Goal: Information Seeking & Learning: Learn about a topic

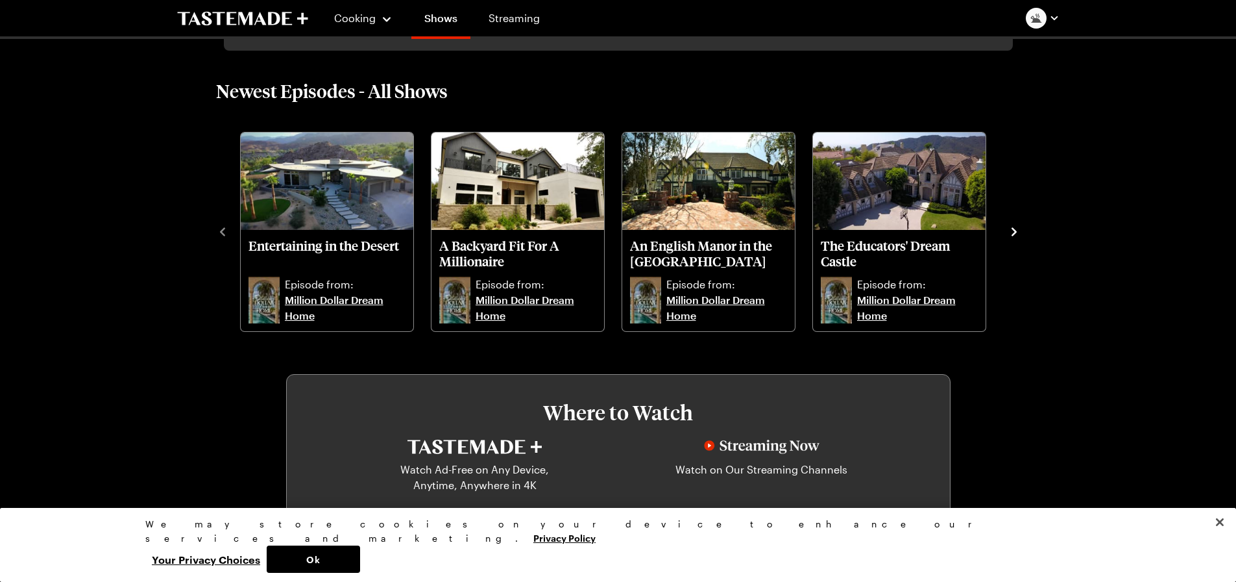
click at [1011, 234] on icon "navigate to next item" at bounding box center [1014, 231] width 13 height 13
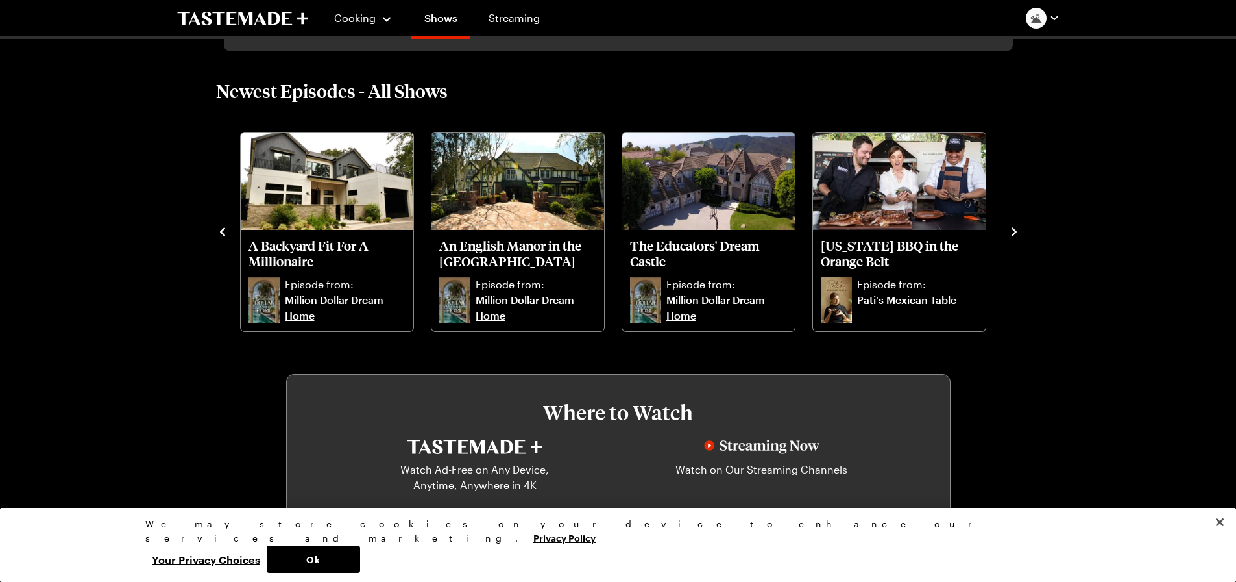
click at [1011, 234] on icon "navigate to next item" at bounding box center [1014, 231] width 13 height 13
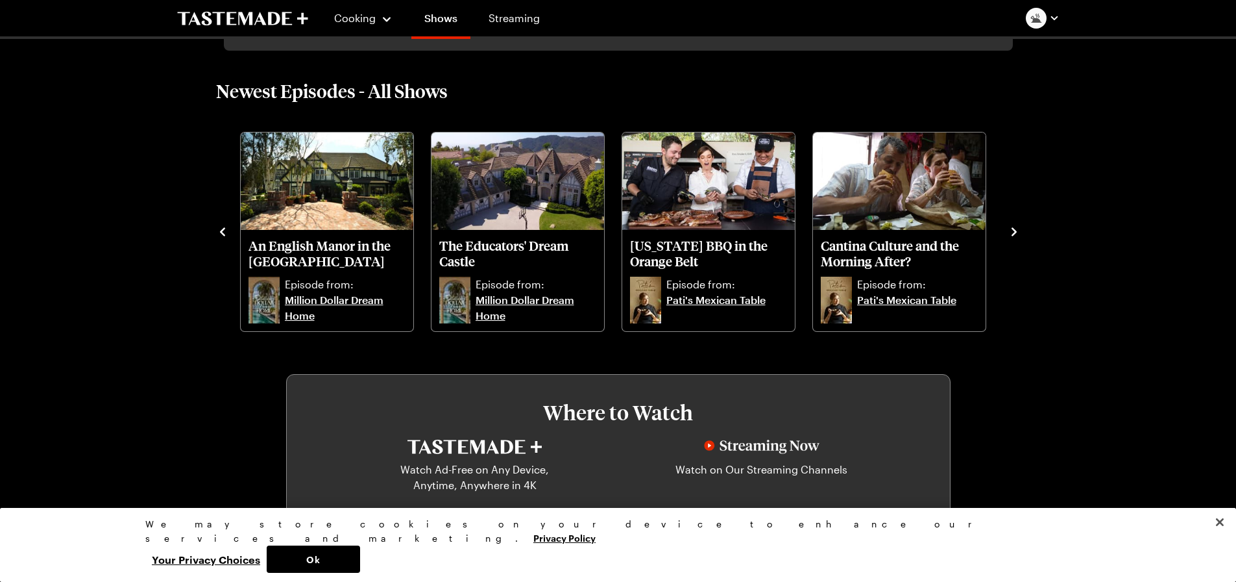
click at [1011, 234] on icon "navigate to next item" at bounding box center [1014, 231] width 13 height 13
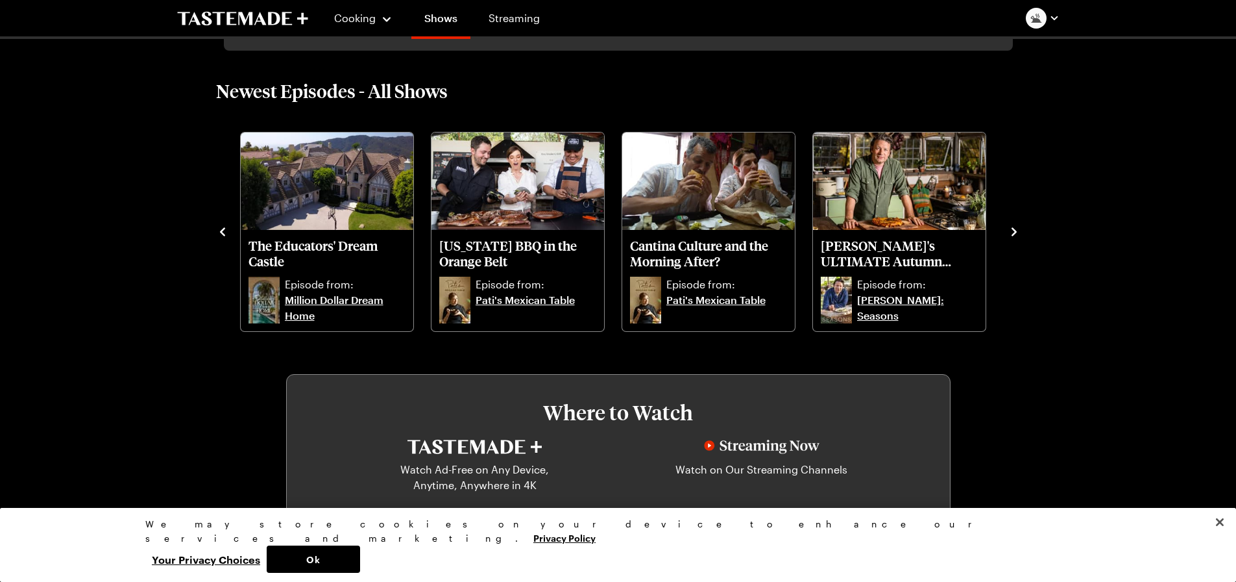
click at [1011, 234] on icon "navigate to next item" at bounding box center [1014, 231] width 13 height 13
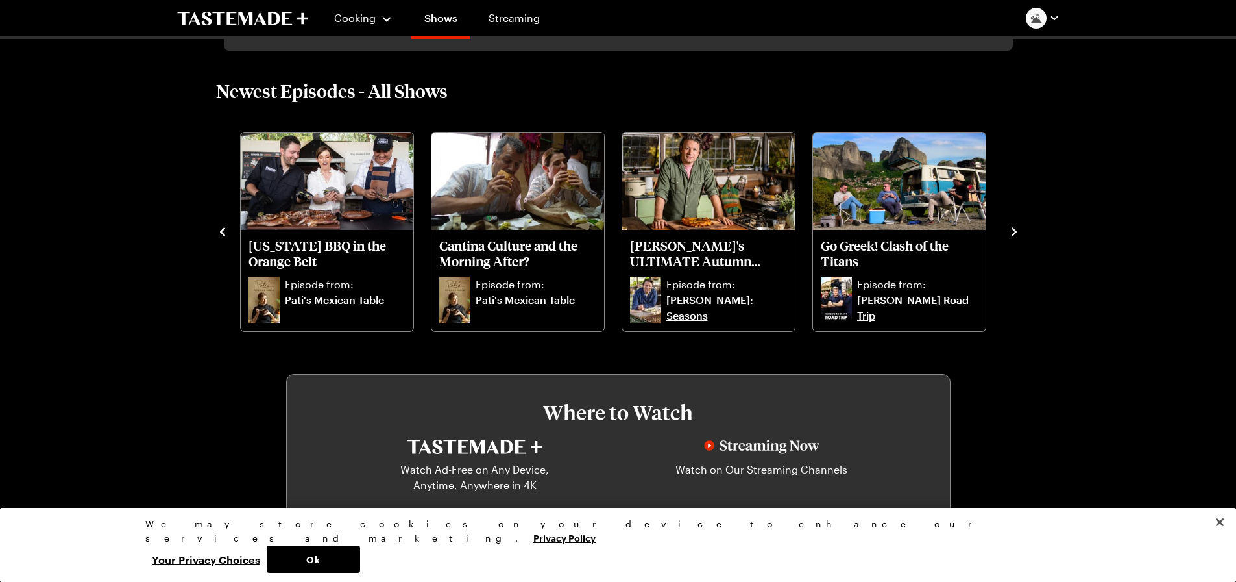
click at [1011, 234] on icon "navigate to next item" at bounding box center [1014, 231] width 13 height 13
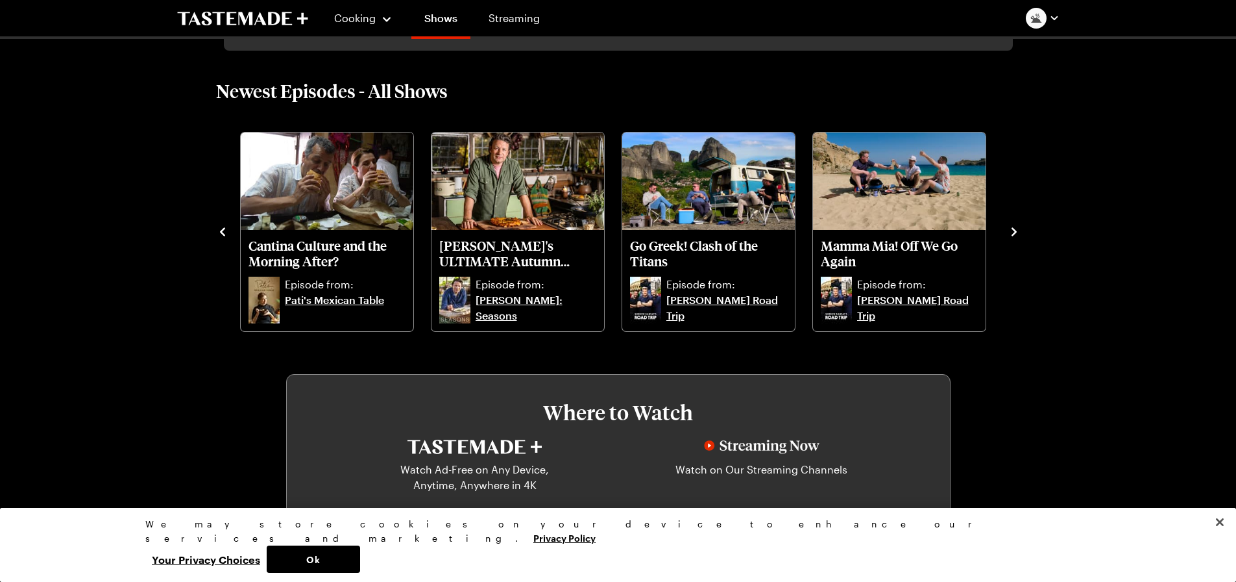
click at [1011, 234] on icon "navigate to next item" at bounding box center [1014, 231] width 13 height 13
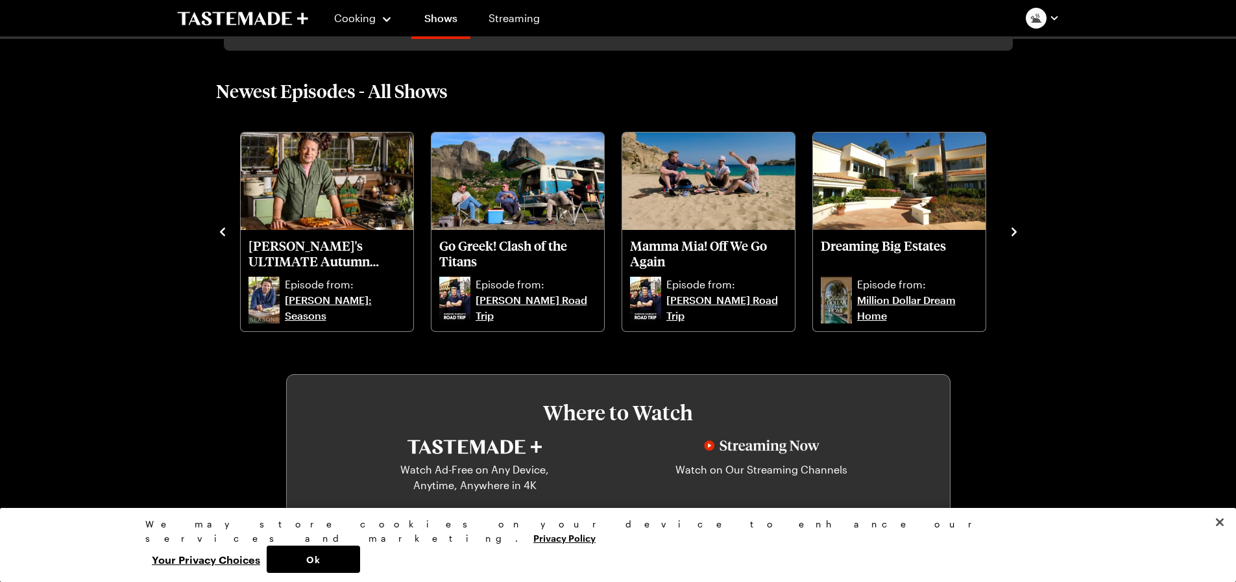
click at [1011, 234] on icon "navigate to next item" at bounding box center [1014, 231] width 13 height 13
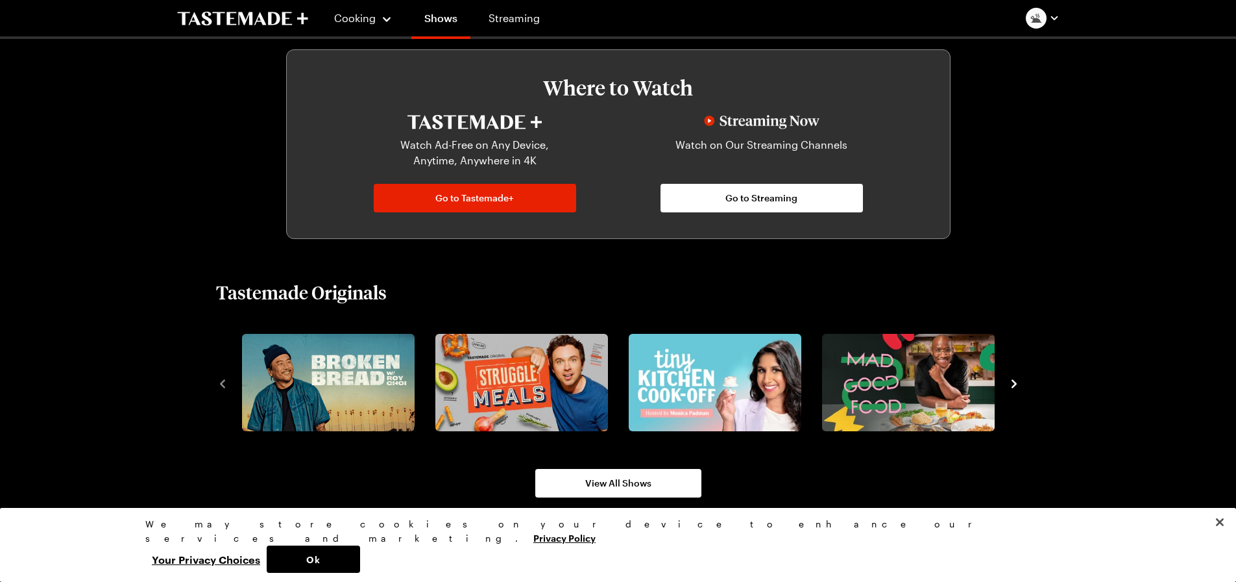
scroll to position [779, 0]
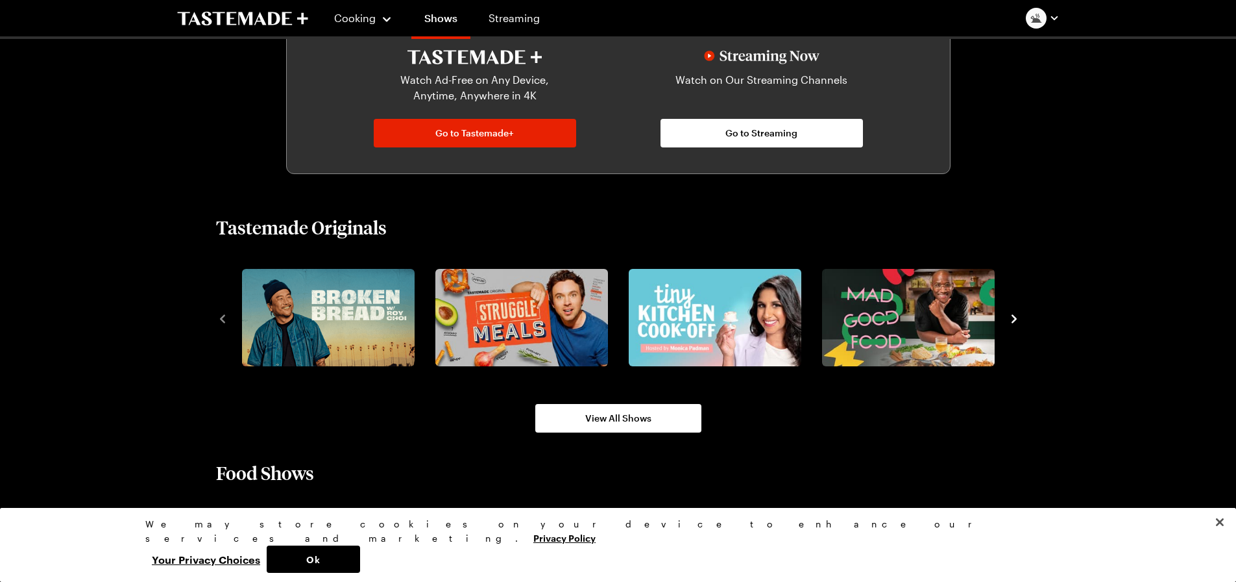
click at [1016, 318] on icon "navigate to next item" at bounding box center [1014, 318] width 5 height 8
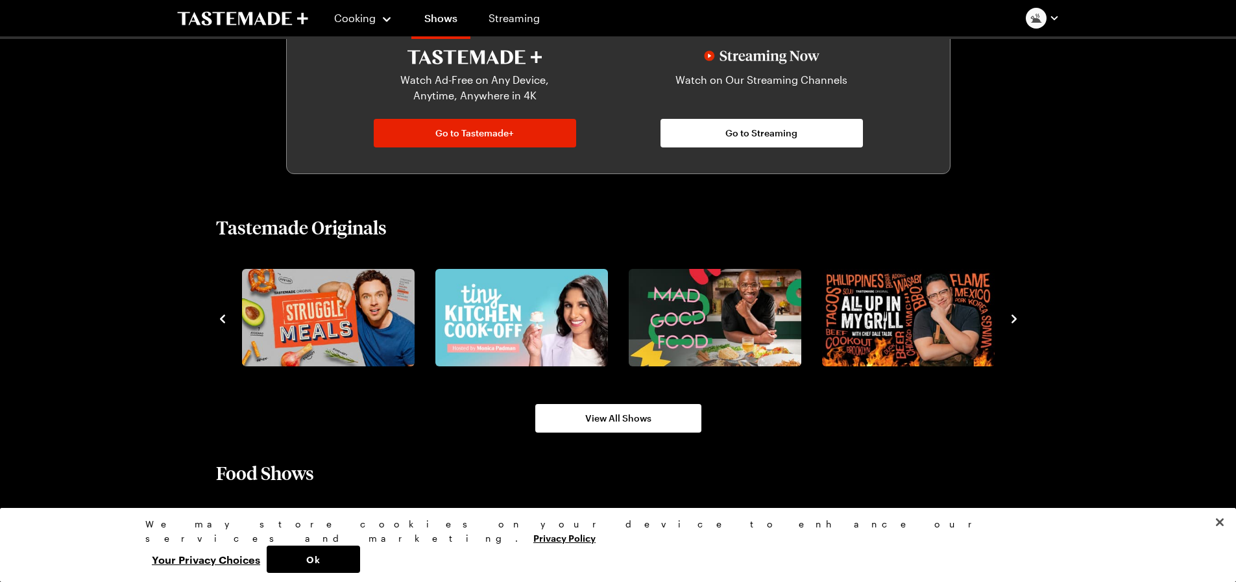
click at [225, 324] on icon "navigate to previous item" at bounding box center [222, 318] width 13 height 13
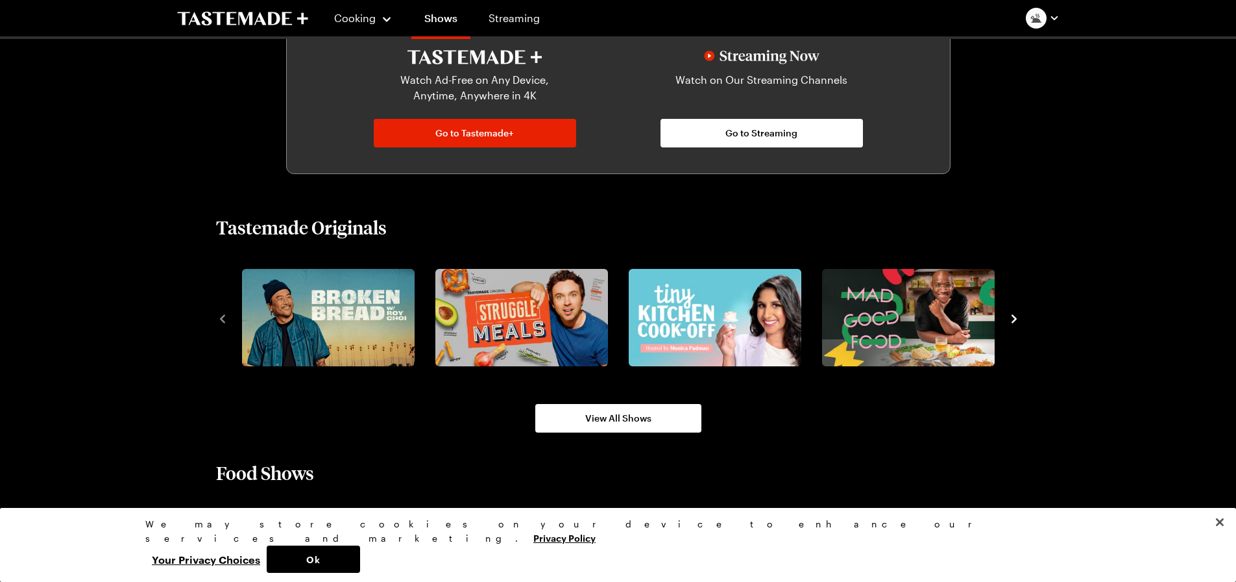
click at [1015, 316] on icon "navigate to next item" at bounding box center [1014, 318] width 13 height 13
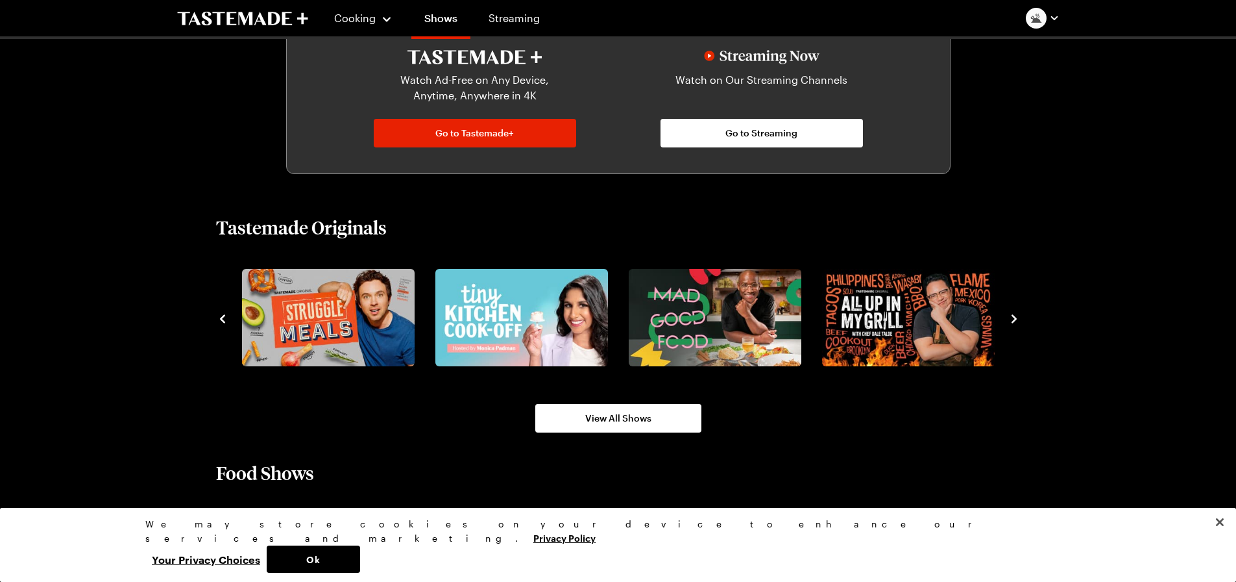
click at [1015, 316] on icon "navigate to next item" at bounding box center [1014, 318] width 13 height 13
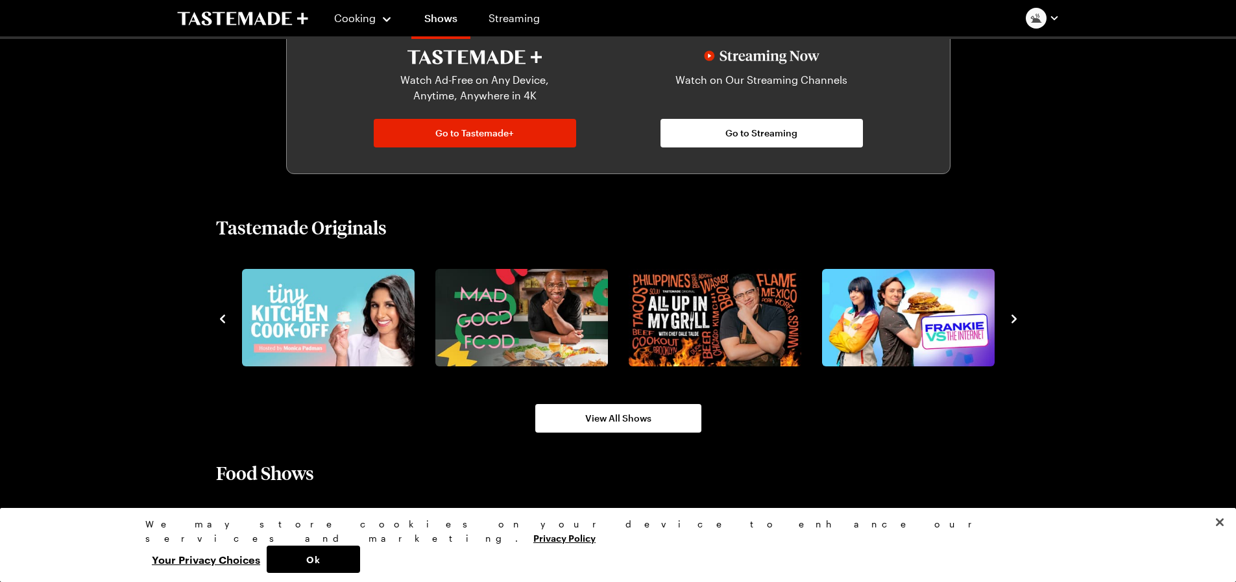
click at [1015, 316] on icon "navigate to next item" at bounding box center [1014, 318] width 13 height 13
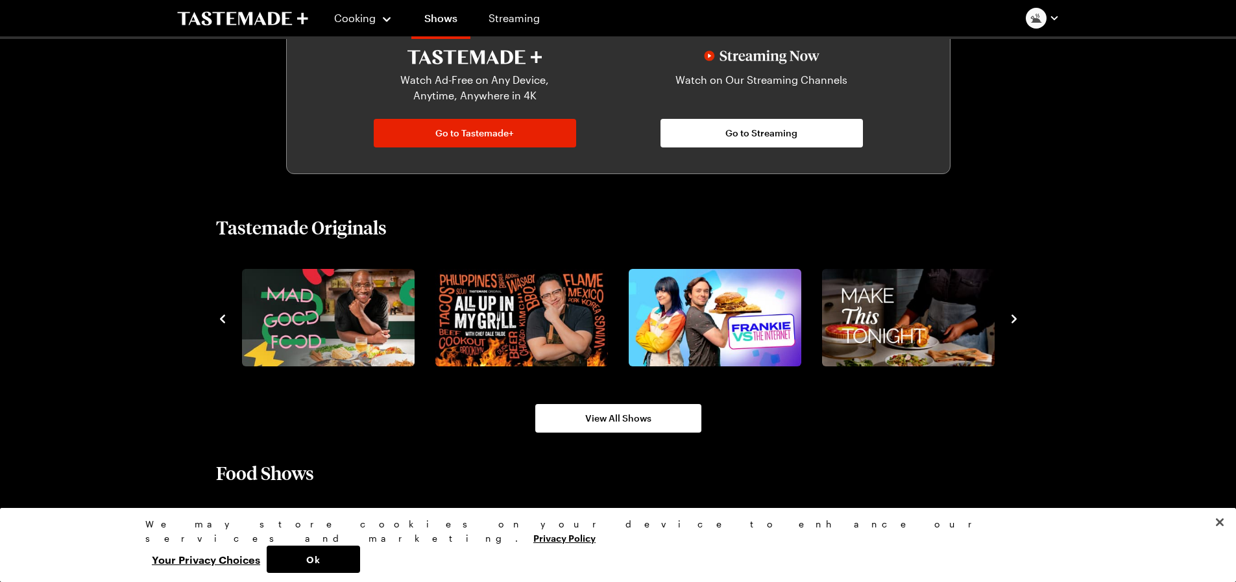
click at [1015, 316] on icon "navigate to next item" at bounding box center [1014, 318] width 13 height 13
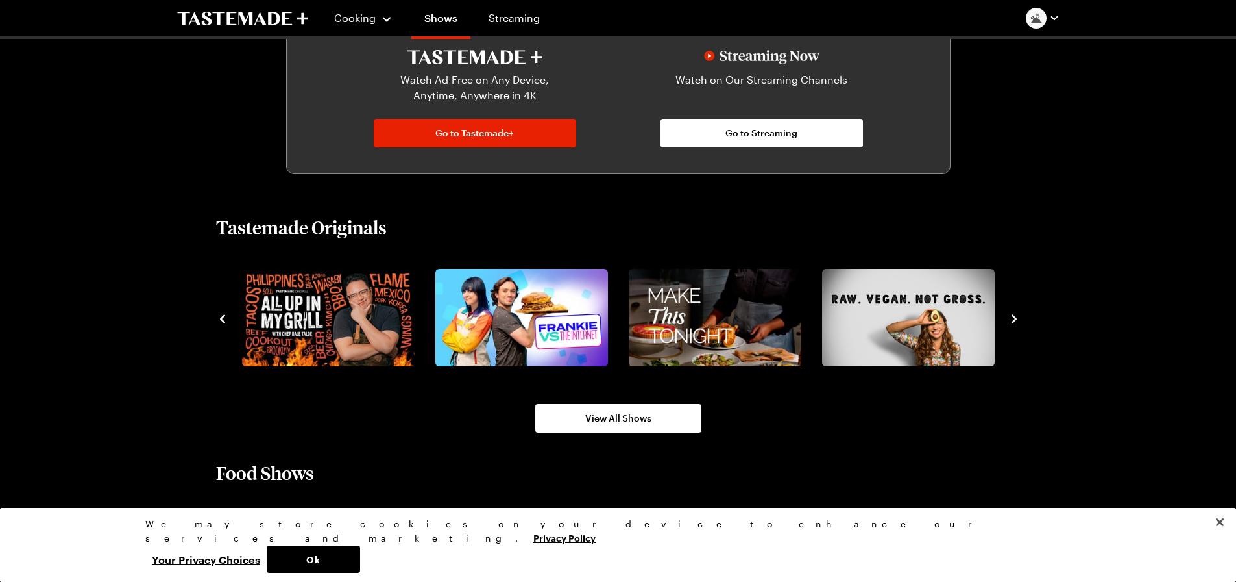
click at [1015, 316] on icon "navigate to next item" at bounding box center [1014, 318] width 13 height 13
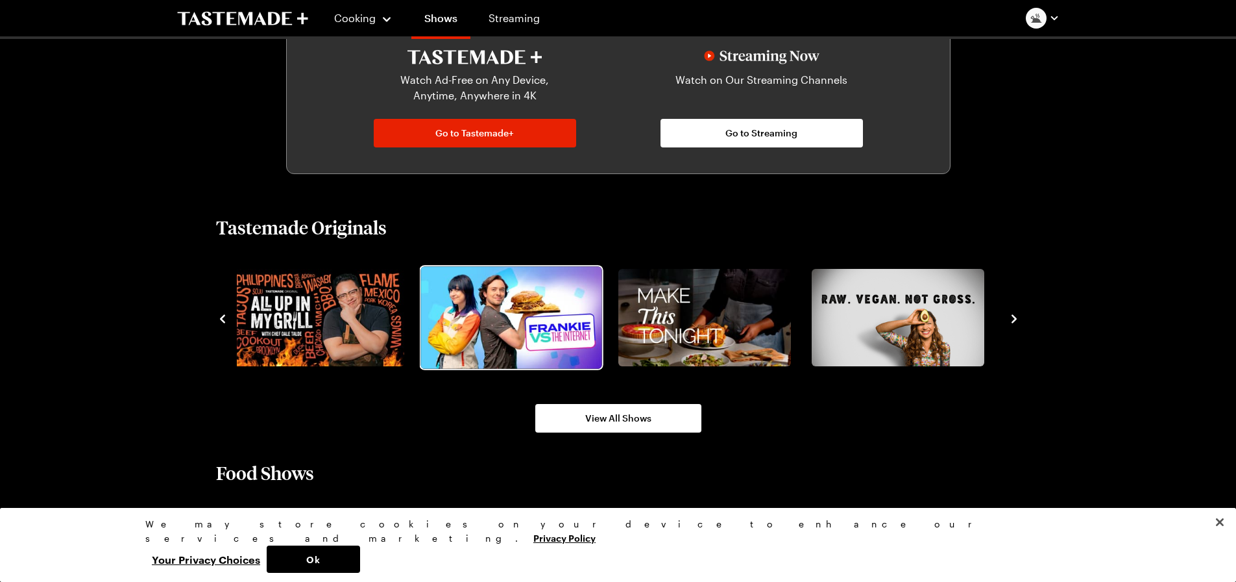
click at [548, 331] on img "6 / 8" at bounding box center [511, 317] width 181 height 102
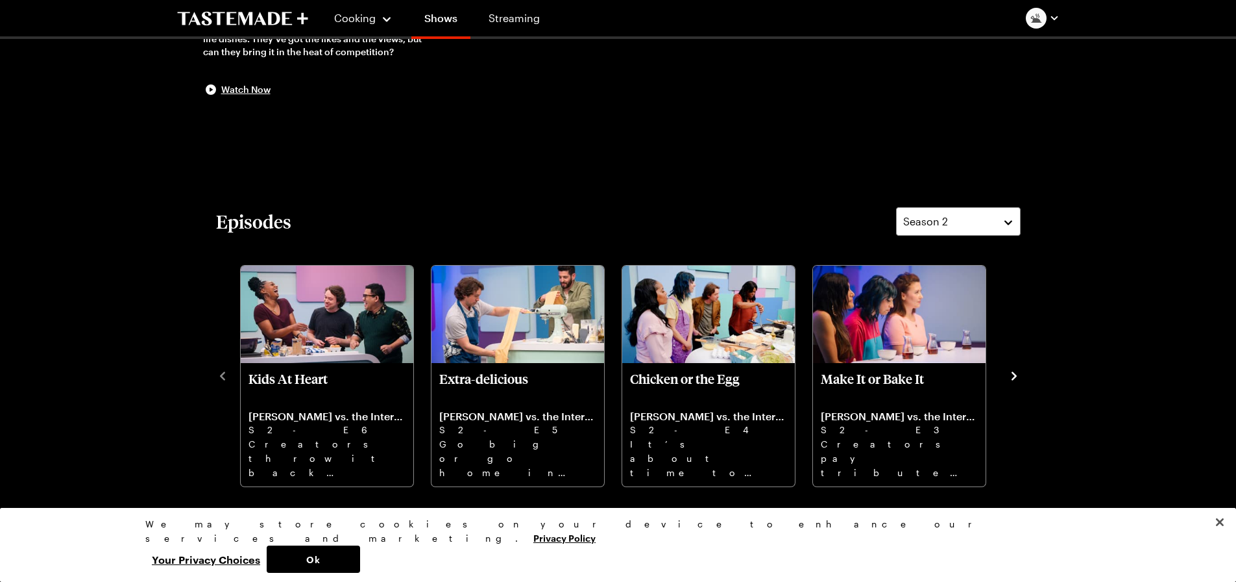
scroll to position [260, 0]
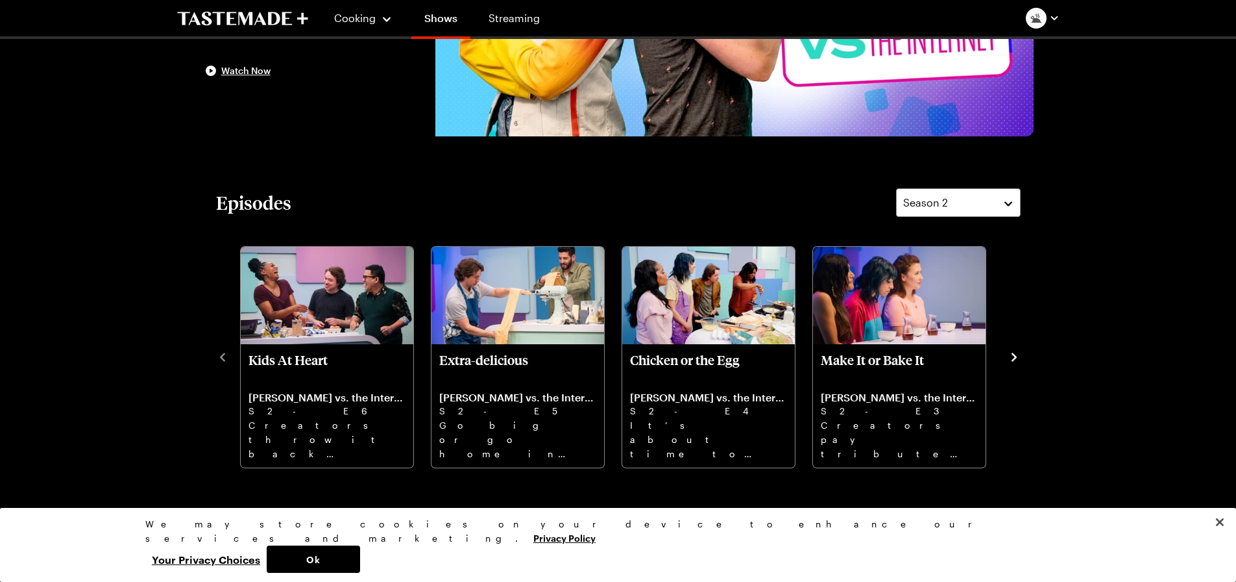
click at [1018, 359] on icon "navigate to next item" at bounding box center [1014, 356] width 13 height 13
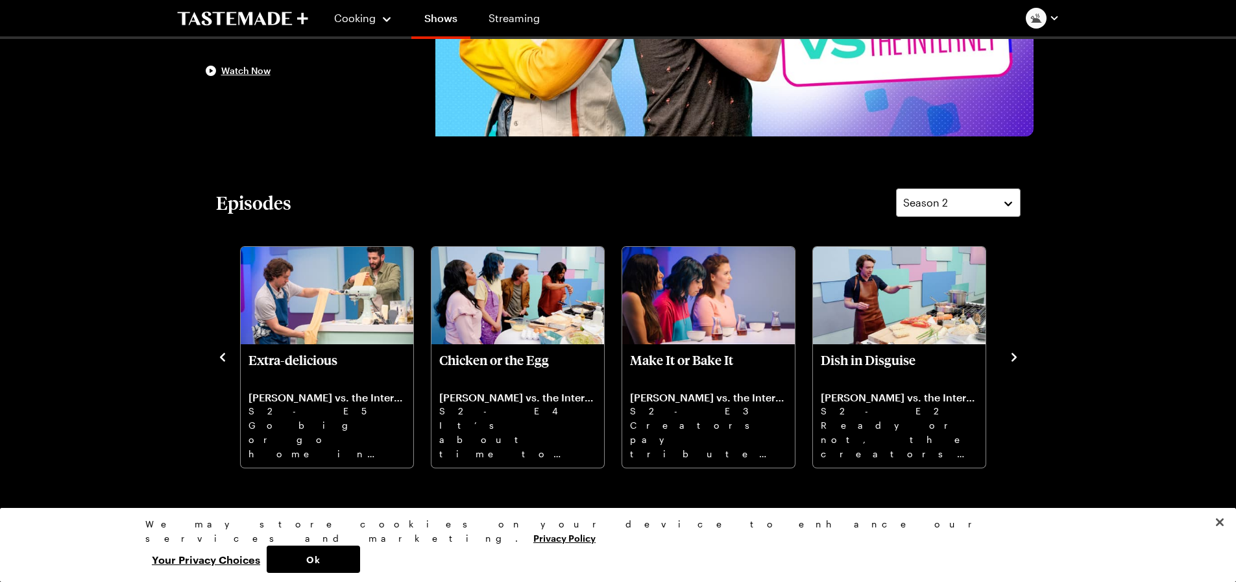
click at [1017, 359] on icon "navigate to next item" at bounding box center [1014, 356] width 13 height 13
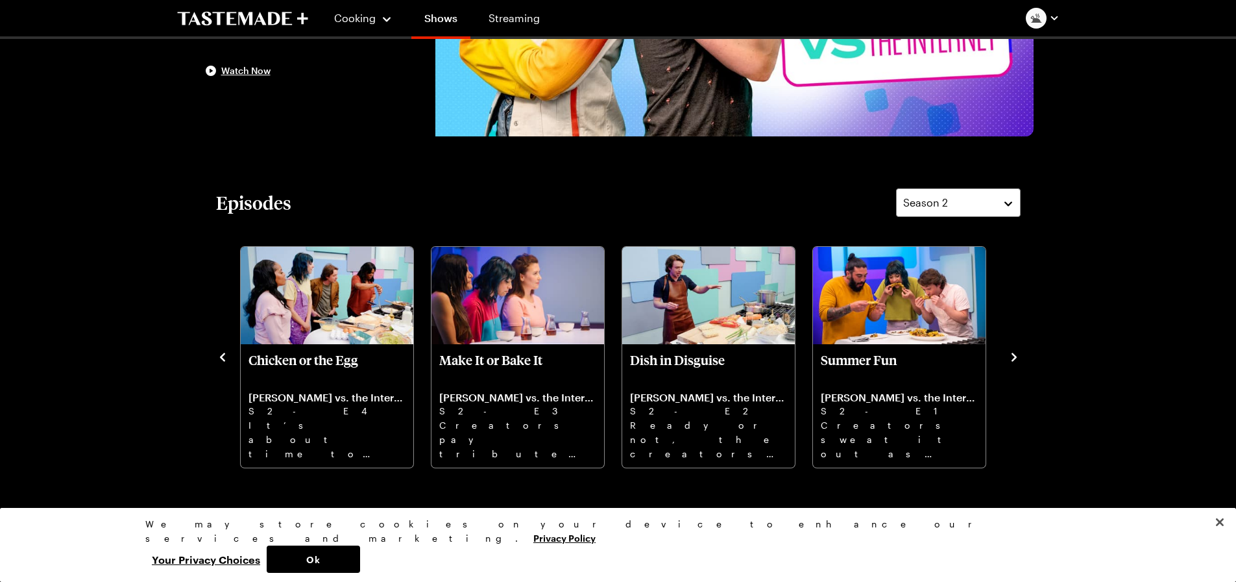
click at [1017, 357] on icon "navigate to next item" at bounding box center [1014, 356] width 13 height 13
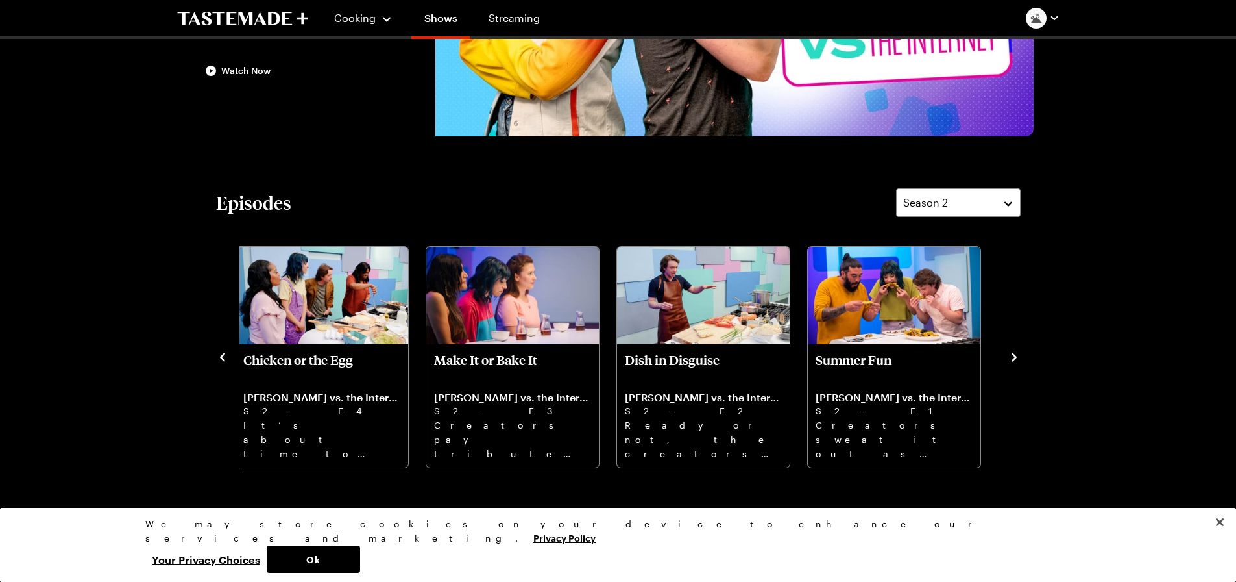
click at [228, 360] on icon "navigate to previous item" at bounding box center [222, 356] width 13 height 13
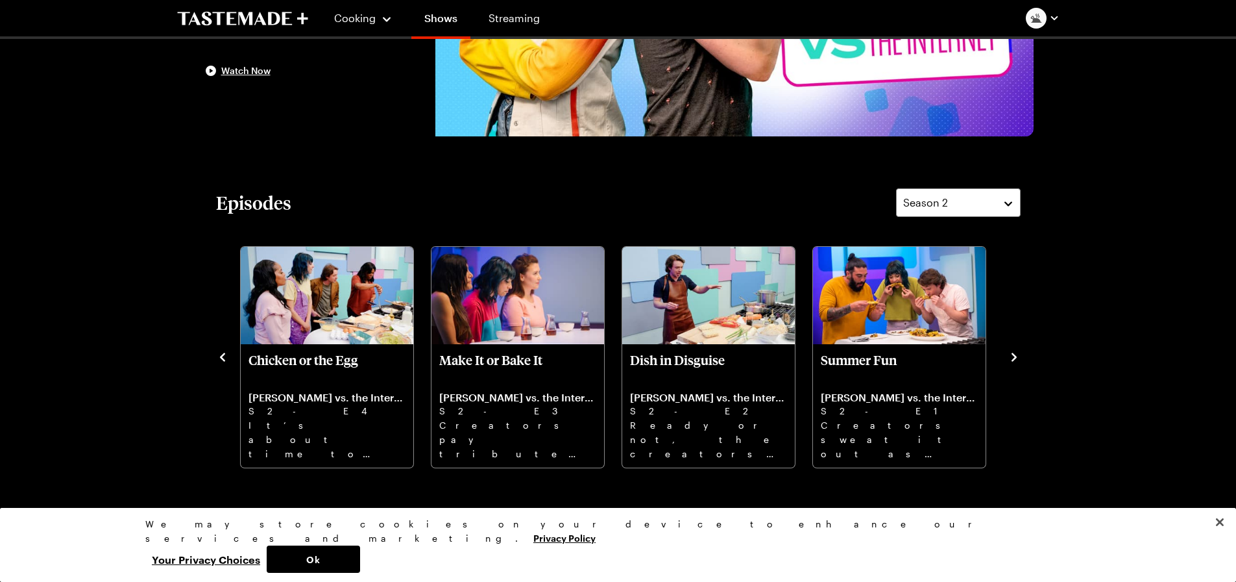
click at [219, 353] on icon "navigate to previous item" at bounding box center [222, 356] width 13 height 13
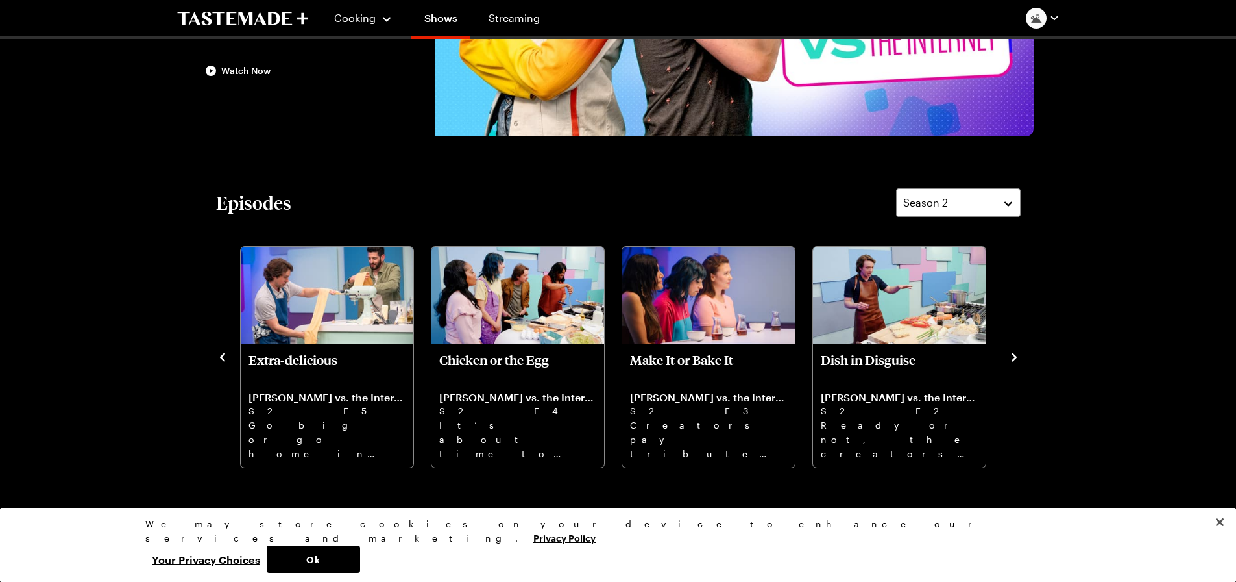
click at [220, 356] on icon "navigate to previous item" at bounding box center [222, 356] width 5 height 8
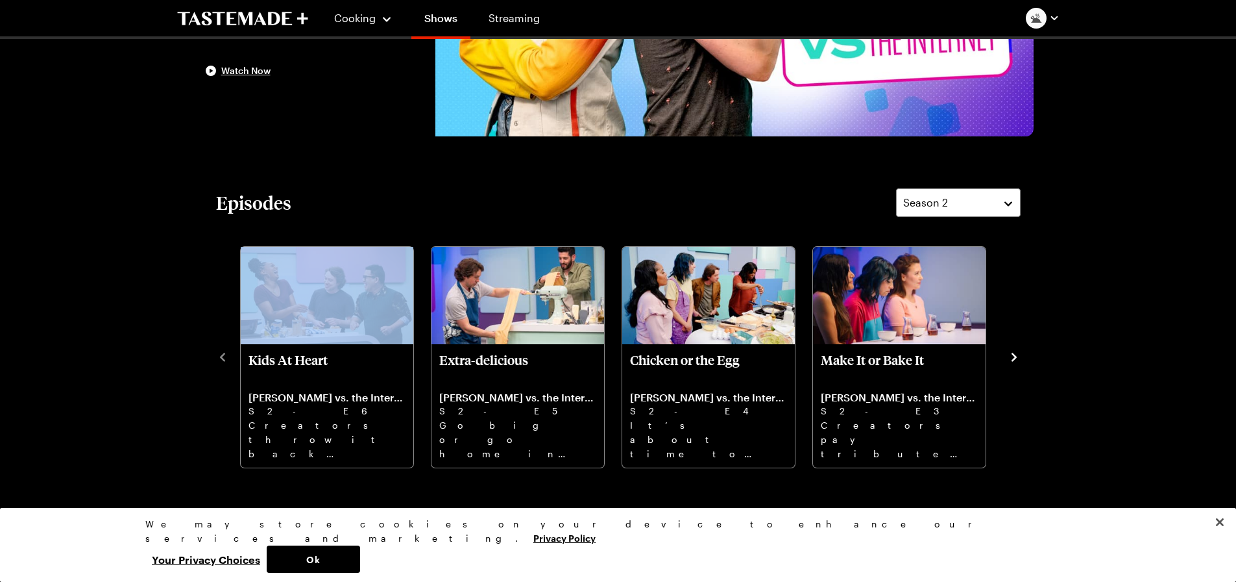
click at [223, 363] on div "Kids At Heart [PERSON_NAME] vs. the Internet S2 - E6 Creators throw it back wit…" at bounding box center [618, 356] width 805 height 226
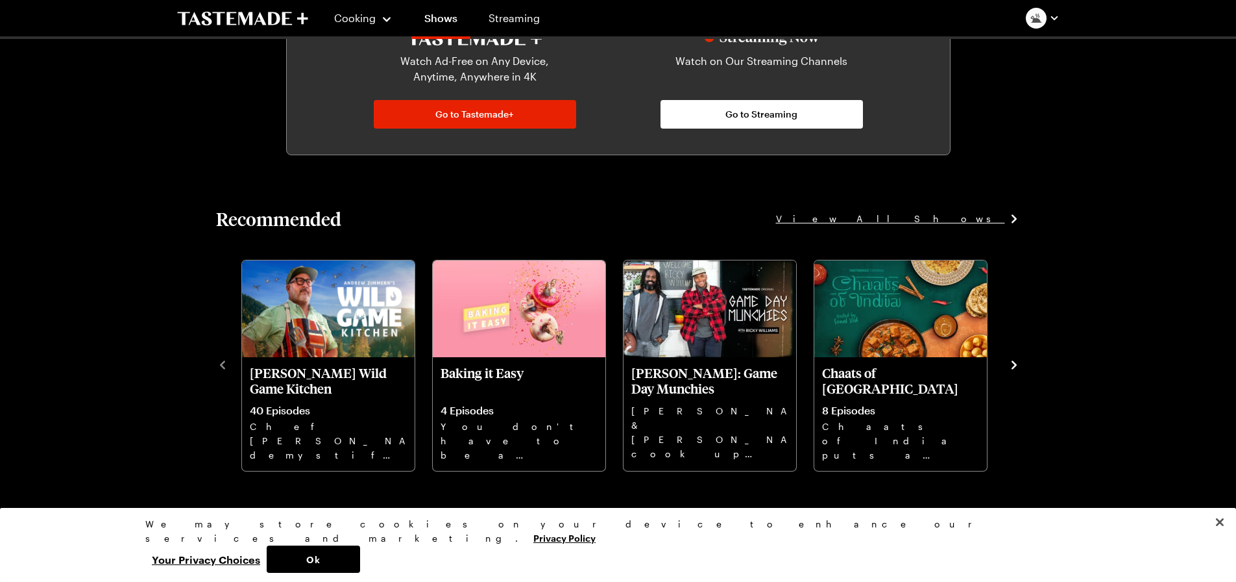
scroll to position [844, 0]
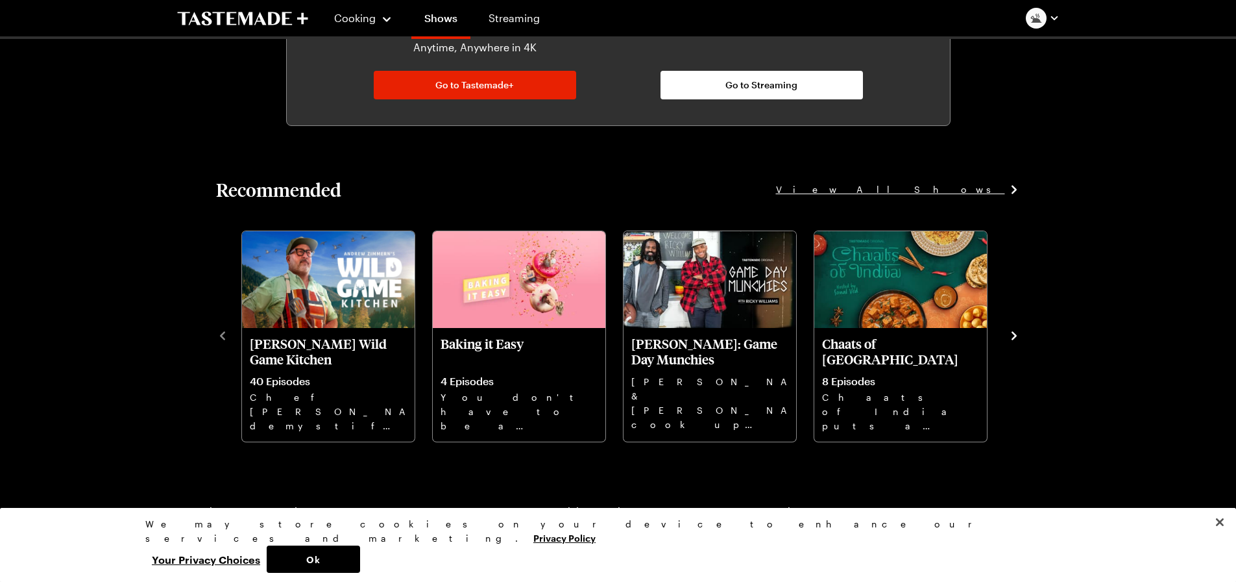
click at [1018, 335] on icon "navigate to next item" at bounding box center [1014, 335] width 13 height 13
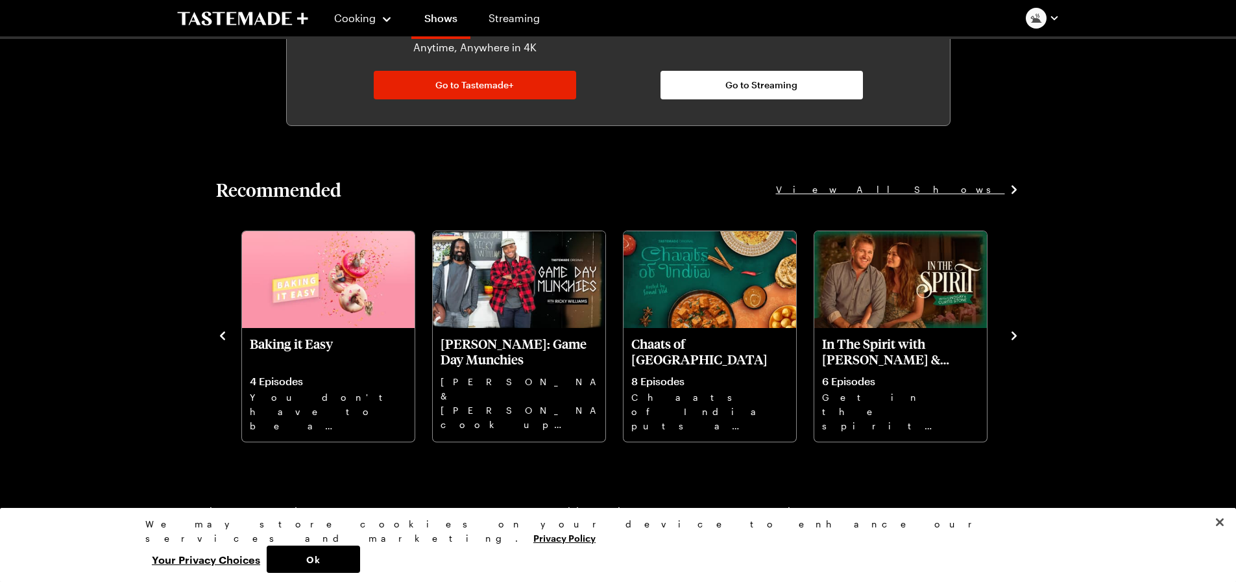
click at [1018, 335] on icon "navigate to next item" at bounding box center [1014, 335] width 13 height 13
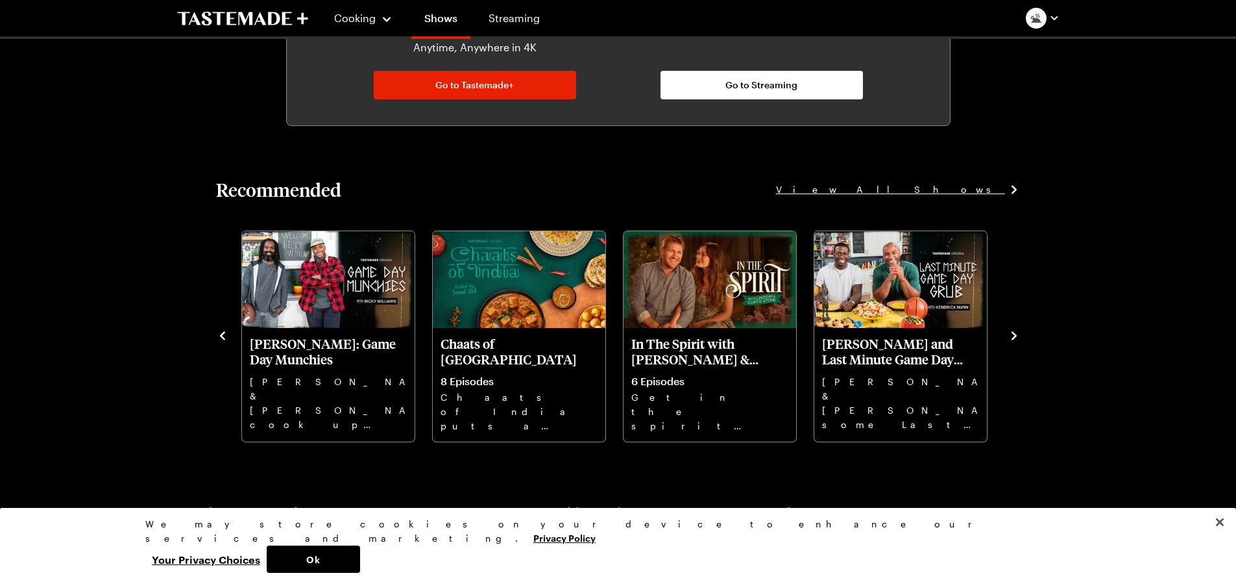
click at [1018, 335] on icon "navigate to next item" at bounding box center [1014, 335] width 13 height 13
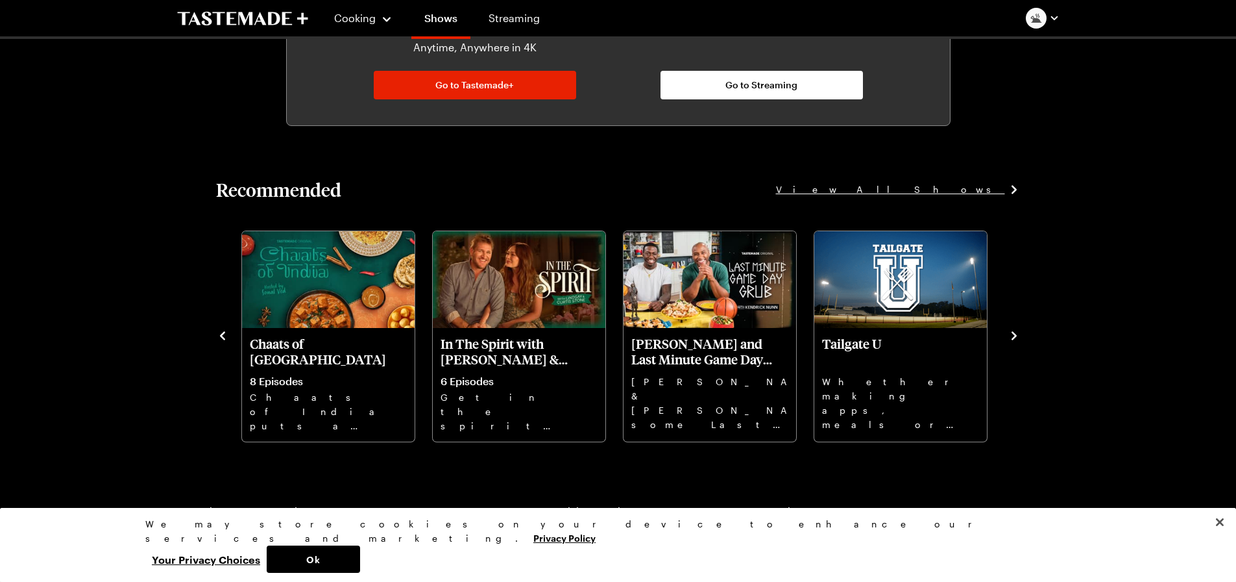
click at [1018, 335] on icon "navigate to next item" at bounding box center [1014, 335] width 13 height 13
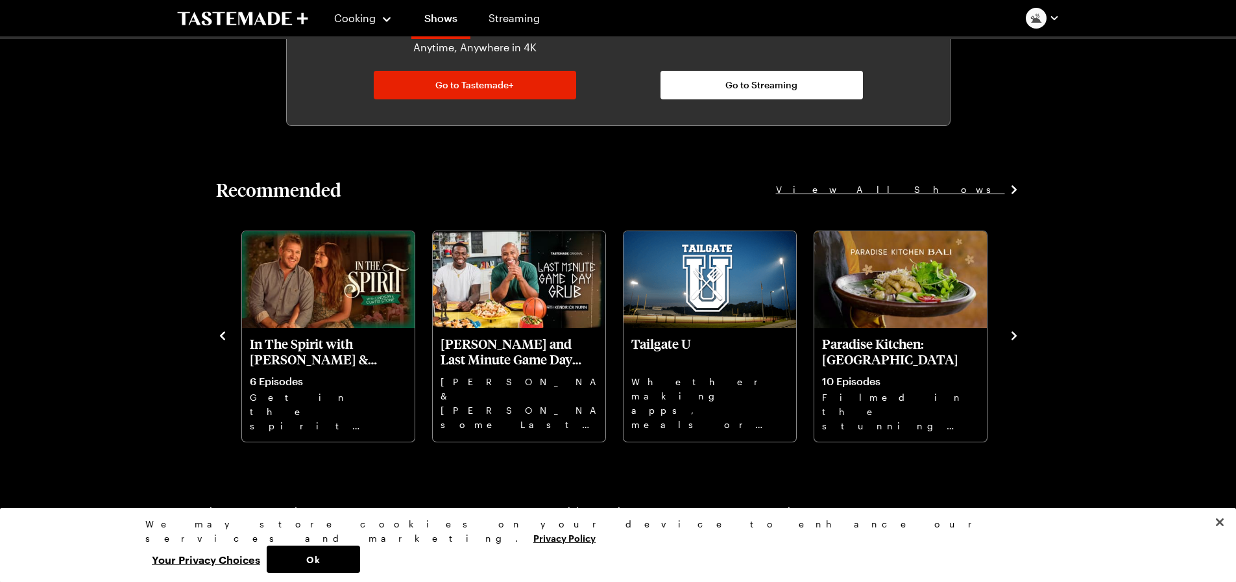
click at [1014, 336] on icon "navigate to next item" at bounding box center [1014, 335] width 13 height 13
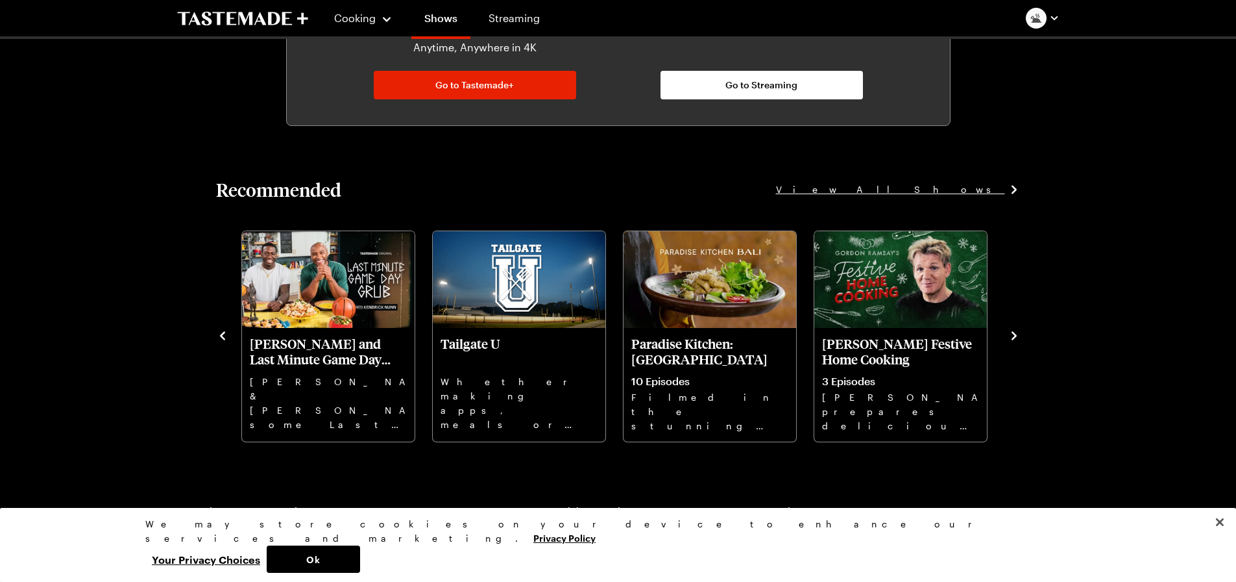
click at [1014, 336] on icon "navigate to next item" at bounding box center [1014, 335] width 13 height 13
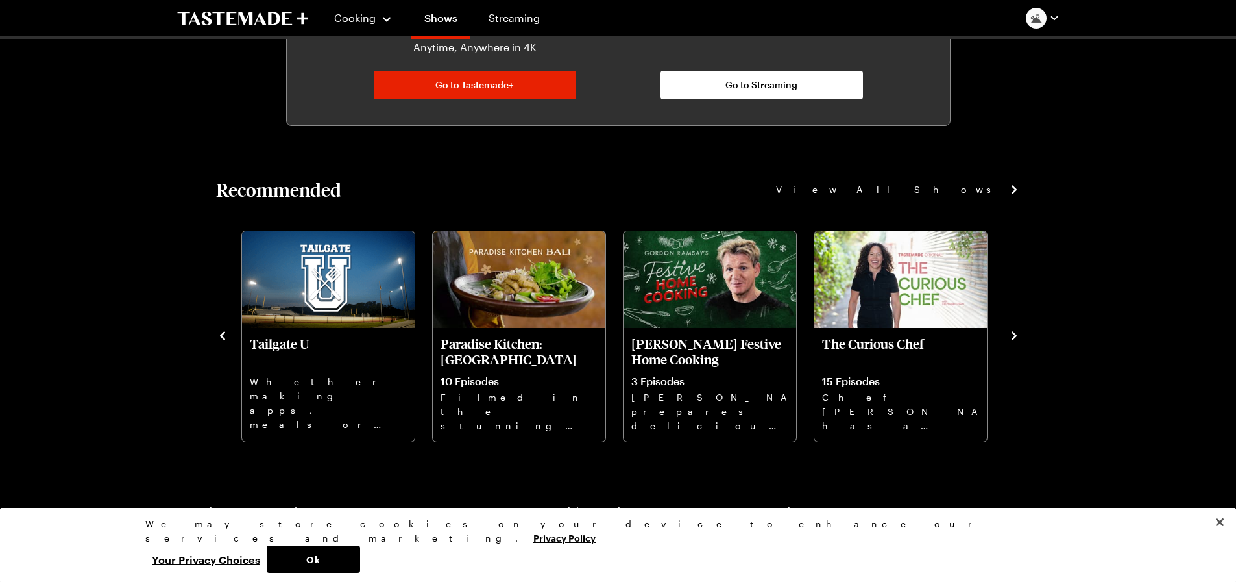
click at [1014, 336] on icon "navigate to next item" at bounding box center [1014, 335] width 13 height 13
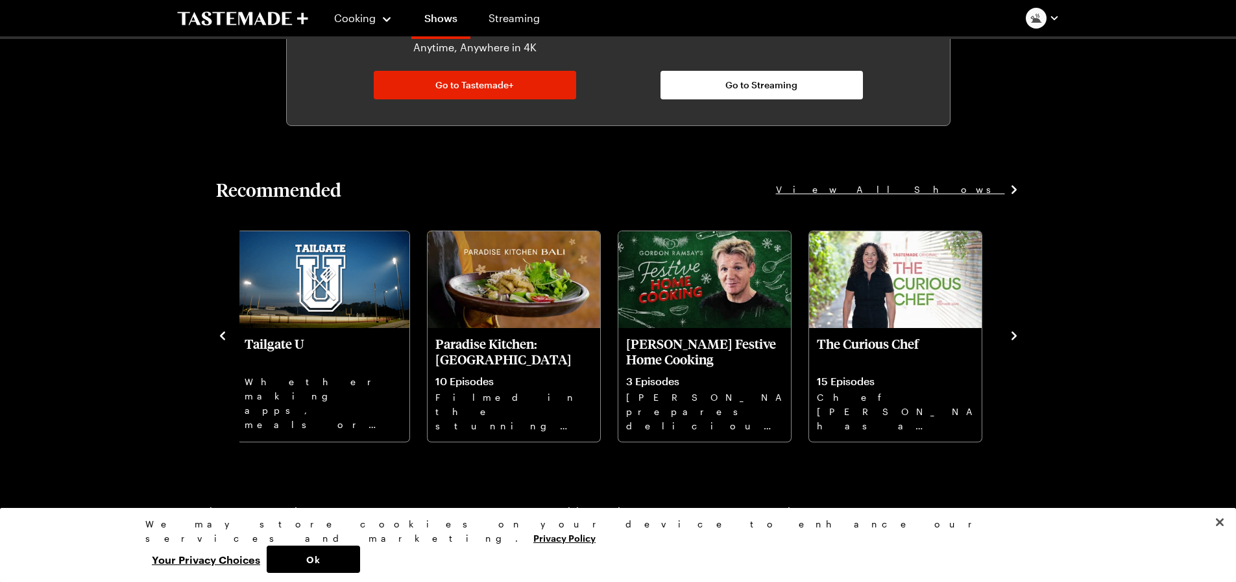
click at [219, 337] on icon "navigate to previous item" at bounding box center [222, 335] width 13 height 13
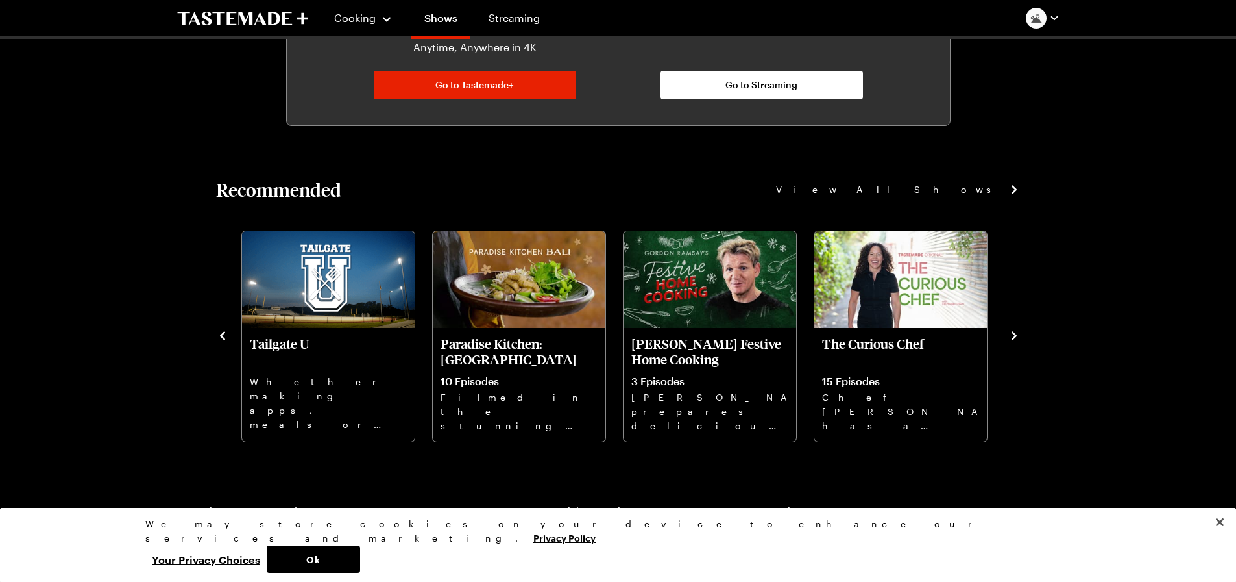
click at [219, 337] on icon "navigate to previous item" at bounding box center [222, 335] width 13 height 13
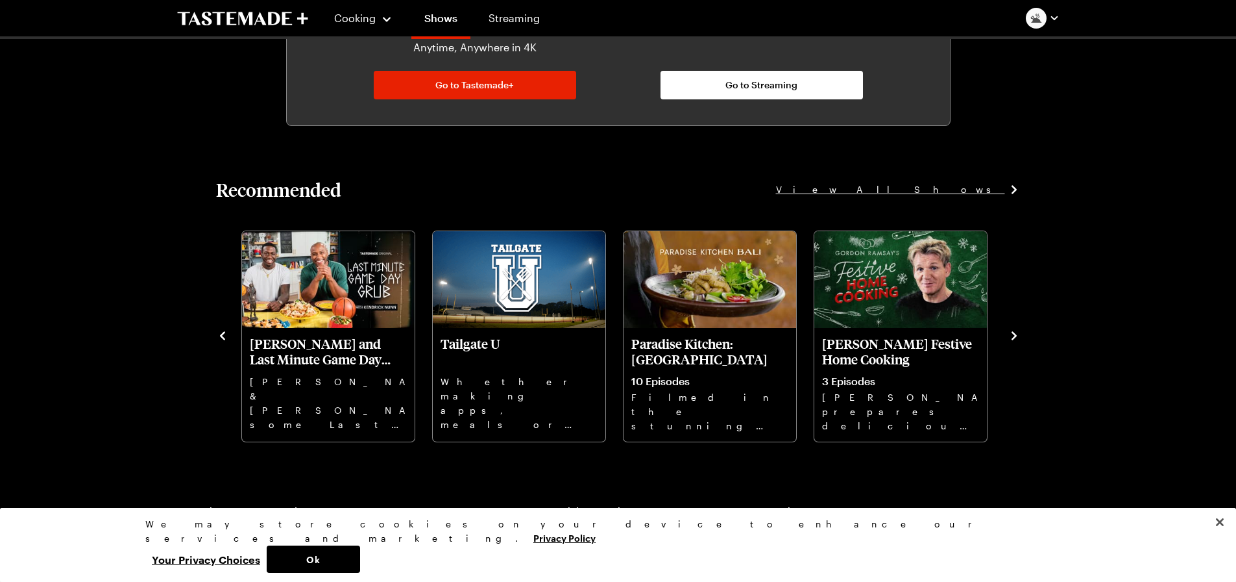
click at [219, 337] on icon "navigate to previous item" at bounding box center [222, 335] width 13 height 13
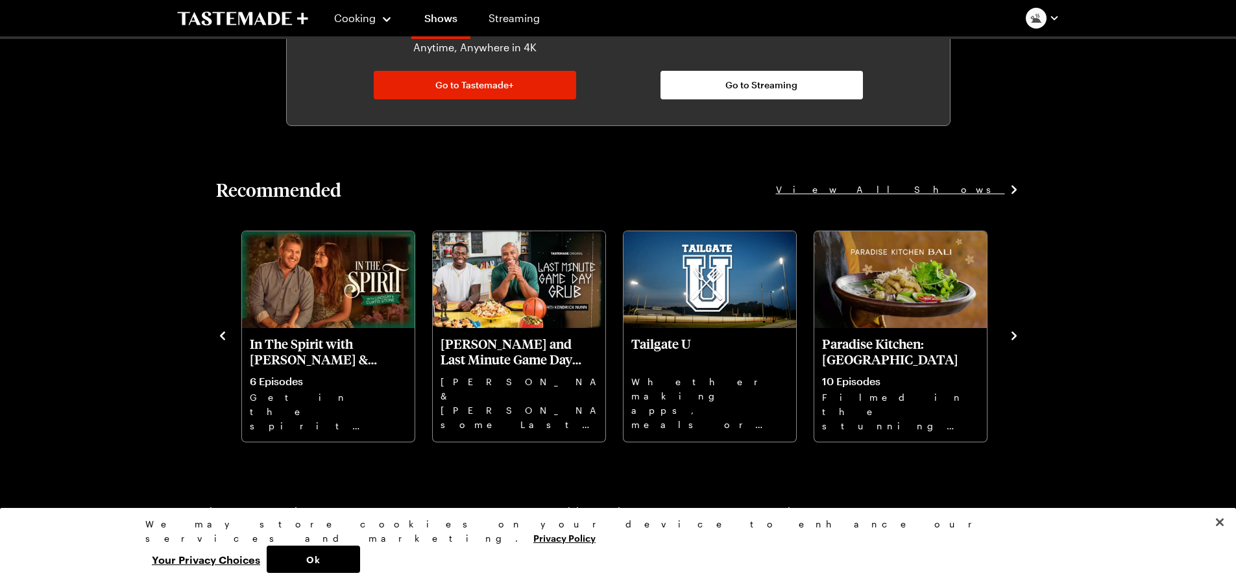
click at [219, 337] on icon "navigate to previous item" at bounding box center [222, 335] width 13 height 13
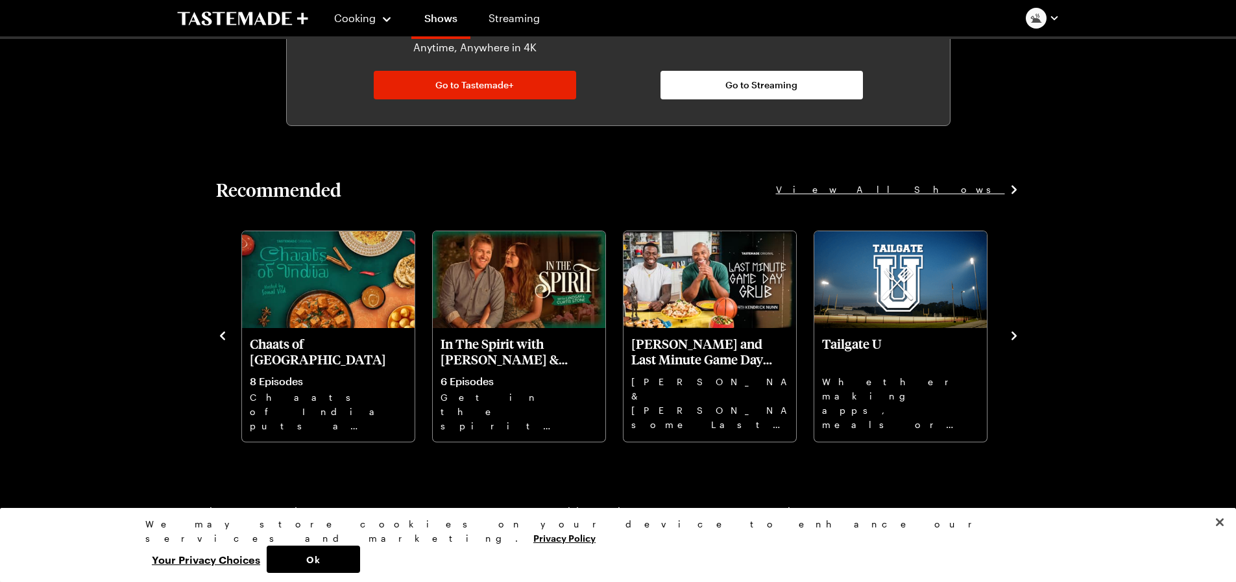
click at [219, 337] on icon "navigate to previous item" at bounding box center [222, 335] width 13 height 13
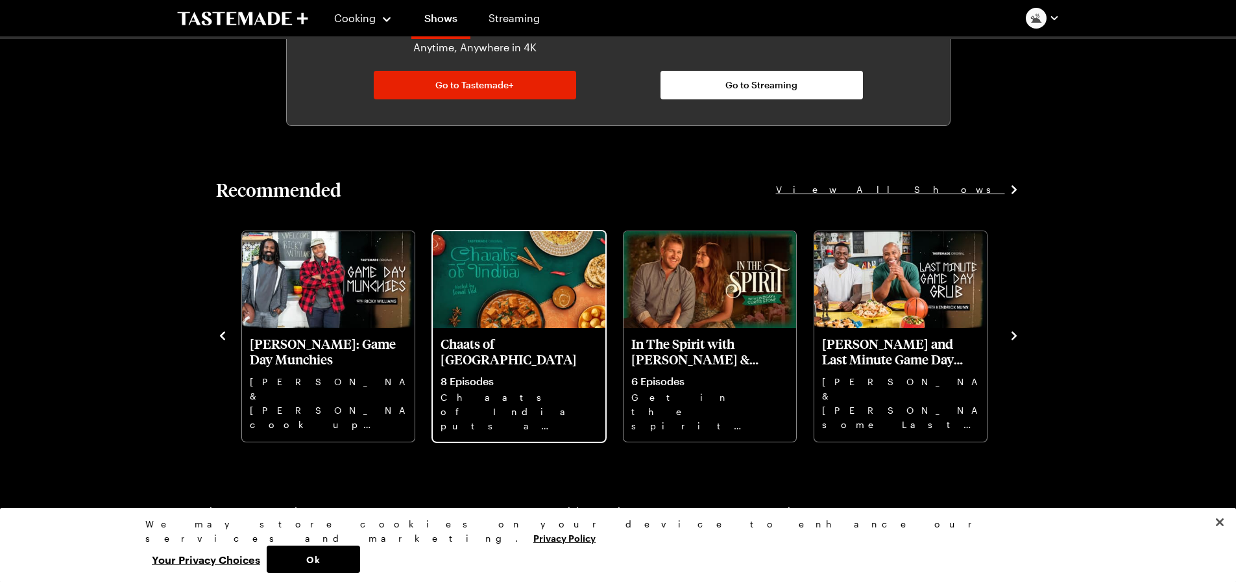
click at [515, 405] on p "Chaats of India puts a spotlight on traditional Indian chaats with unique recip…" at bounding box center [519, 411] width 157 height 42
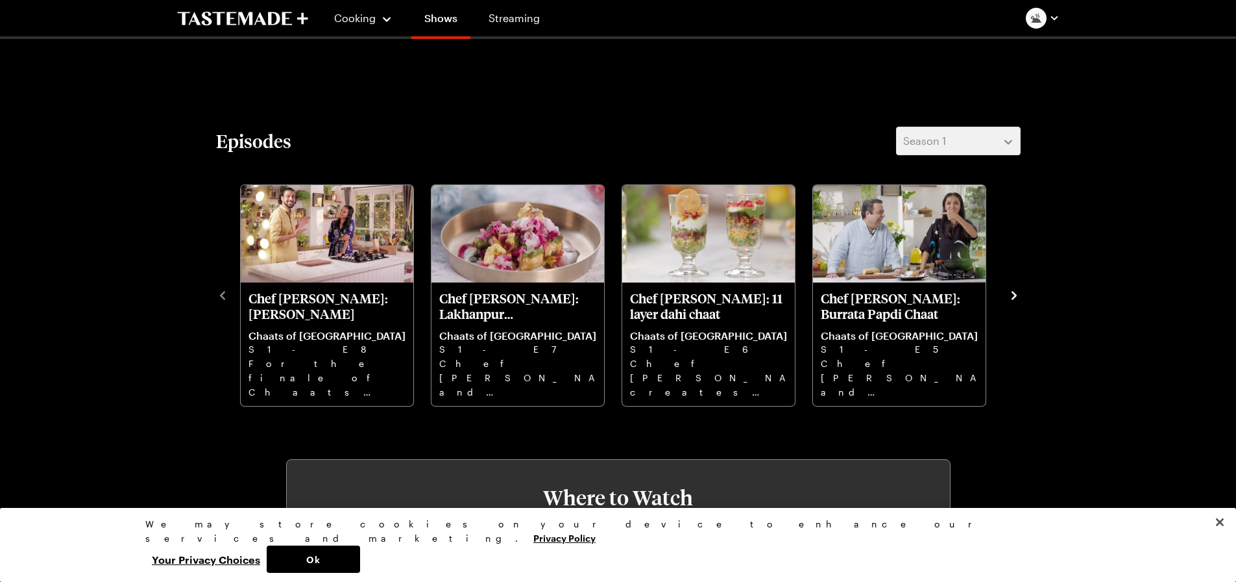
scroll to position [325, 0]
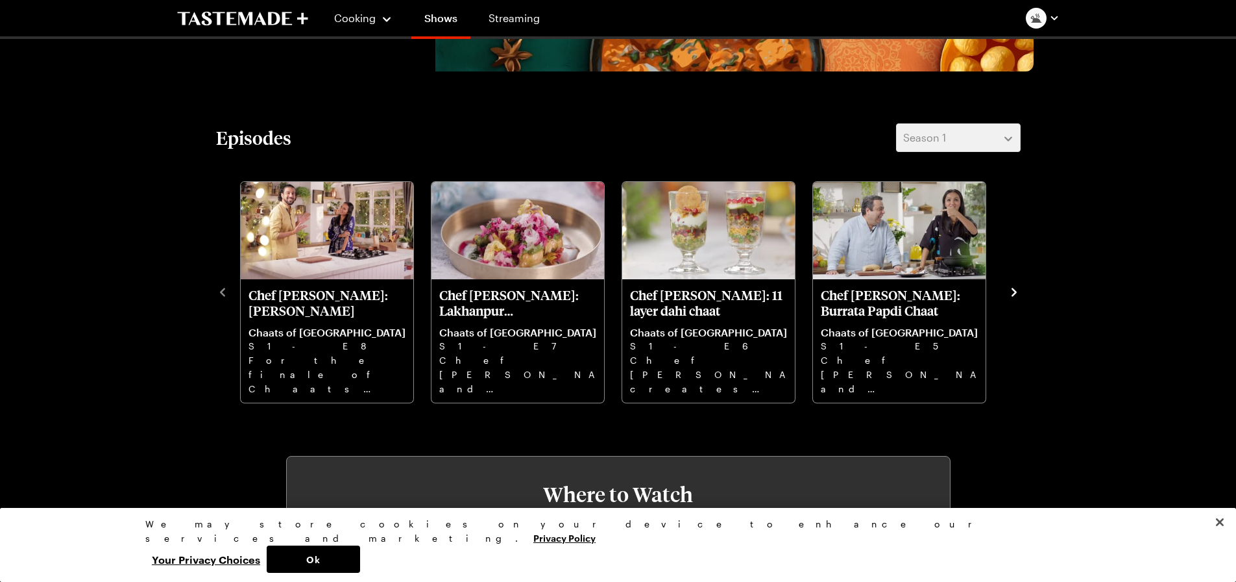
click at [1018, 295] on icon "navigate to next item" at bounding box center [1014, 292] width 13 height 13
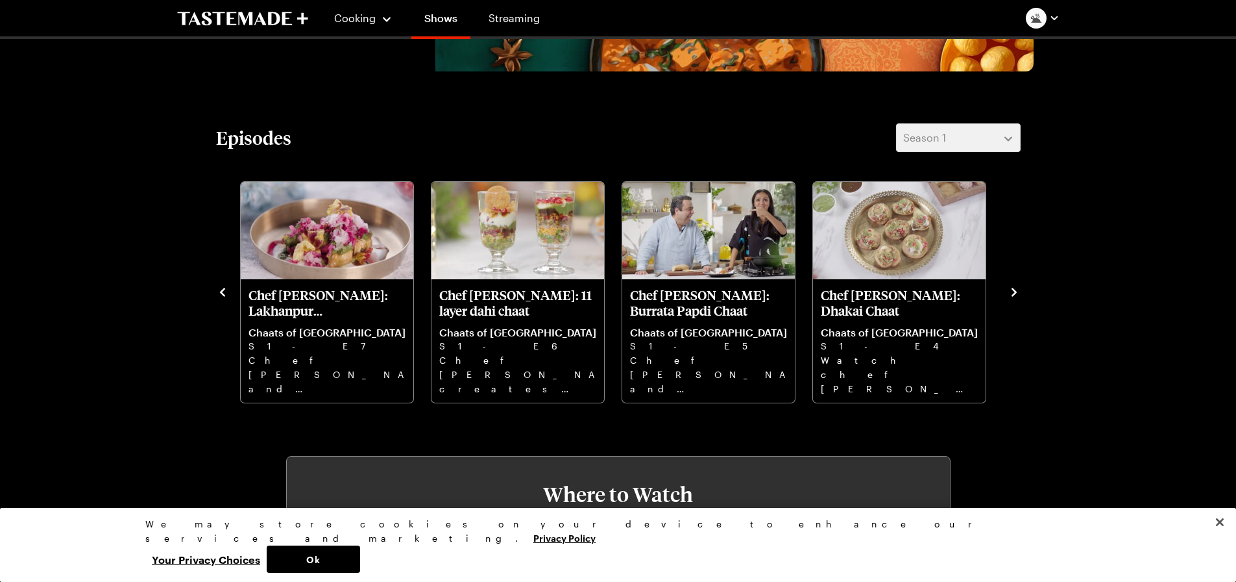
click at [1014, 293] on icon "navigate to next item" at bounding box center [1014, 292] width 13 height 13
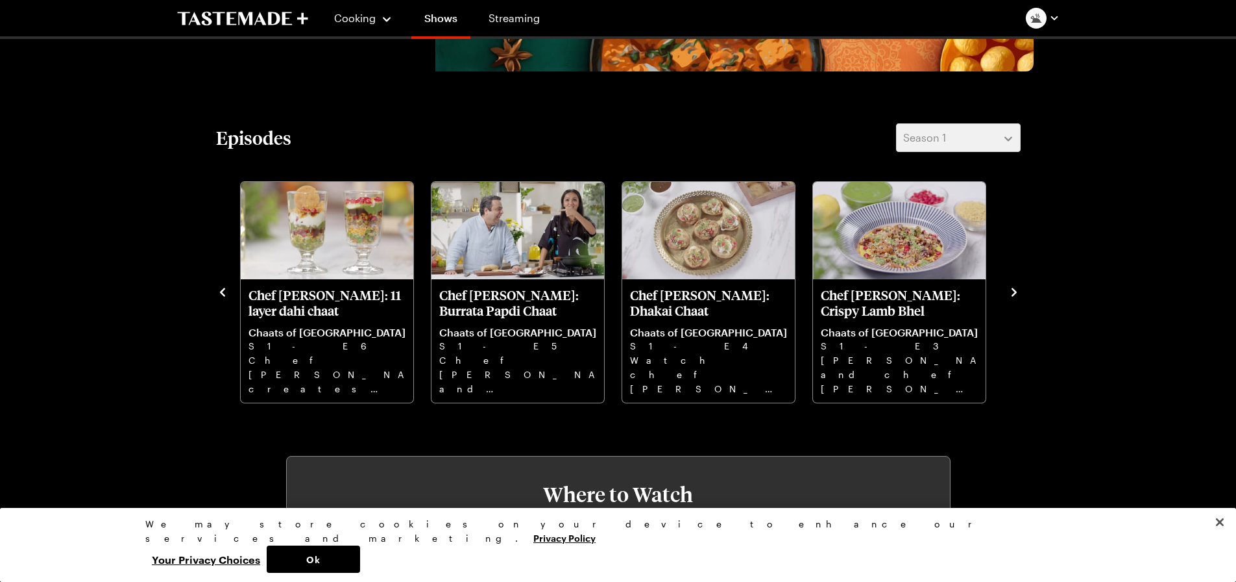
click at [1014, 293] on icon "navigate to next item" at bounding box center [1014, 292] width 13 height 13
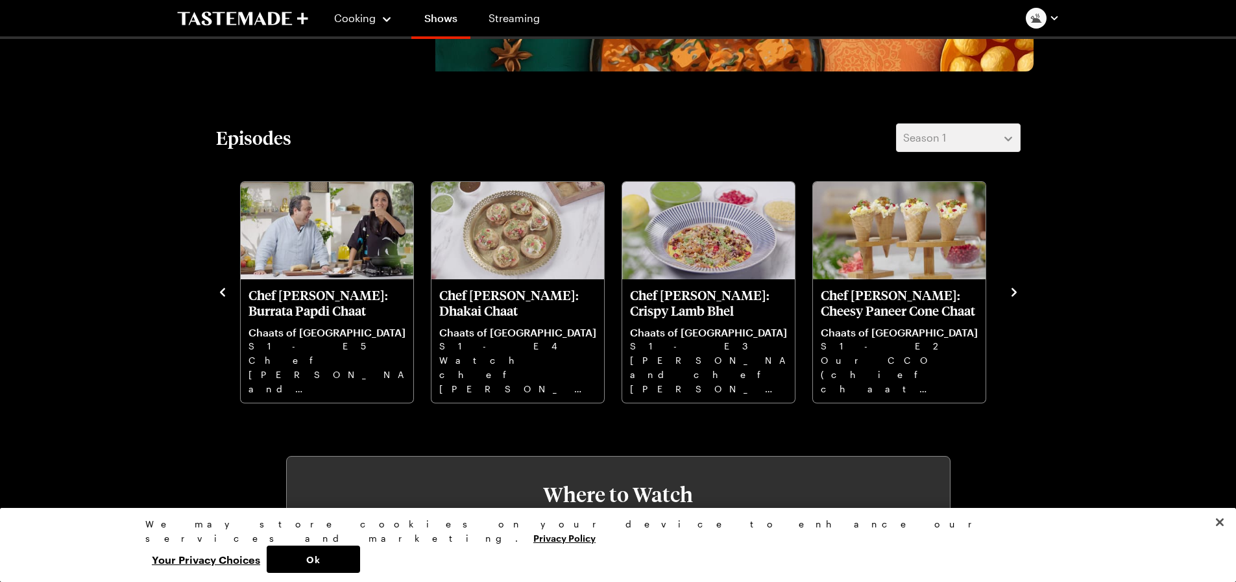
click at [1014, 293] on icon "navigate to next item" at bounding box center [1014, 292] width 13 height 13
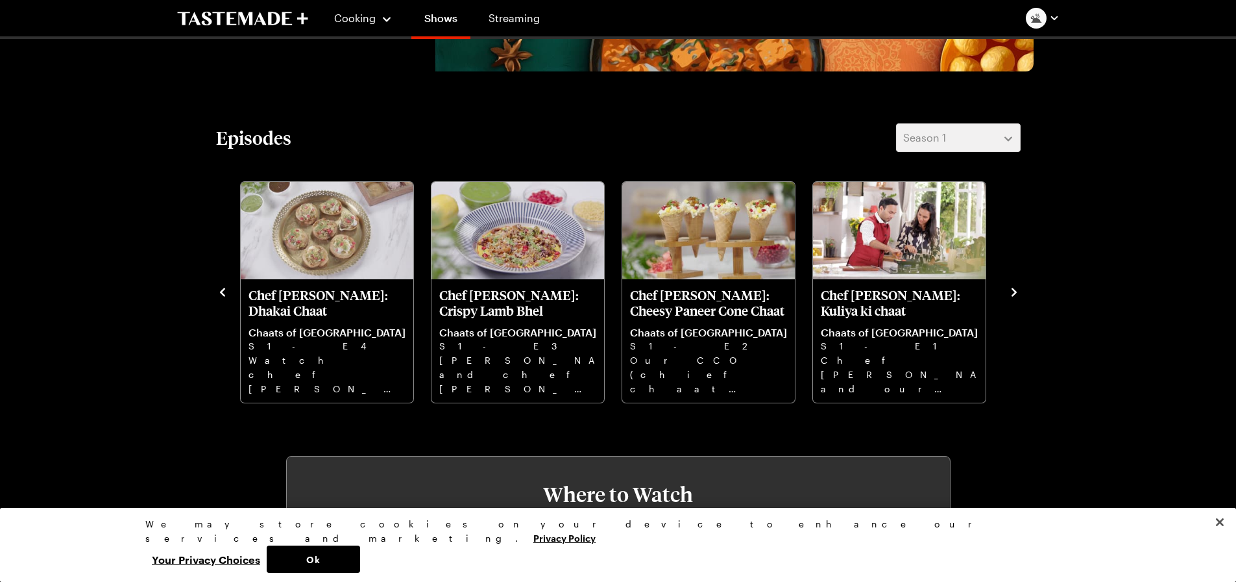
click at [1014, 293] on icon "navigate to next item" at bounding box center [1014, 292] width 13 height 13
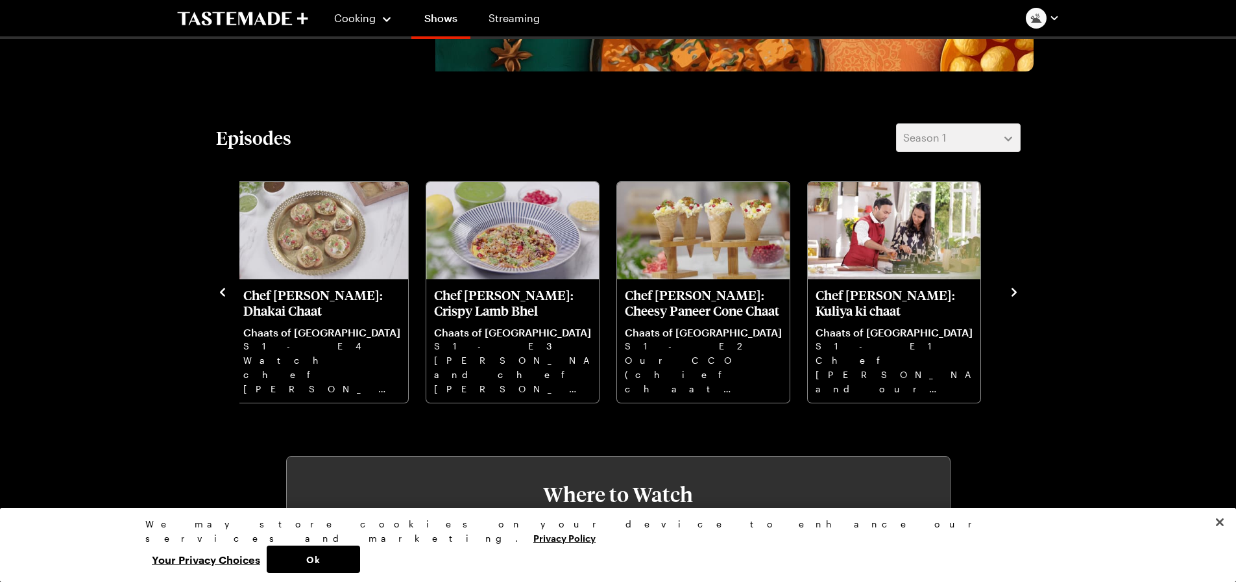
click at [1014, 293] on icon "navigate to next item" at bounding box center [1014, 292] width 13 height 13
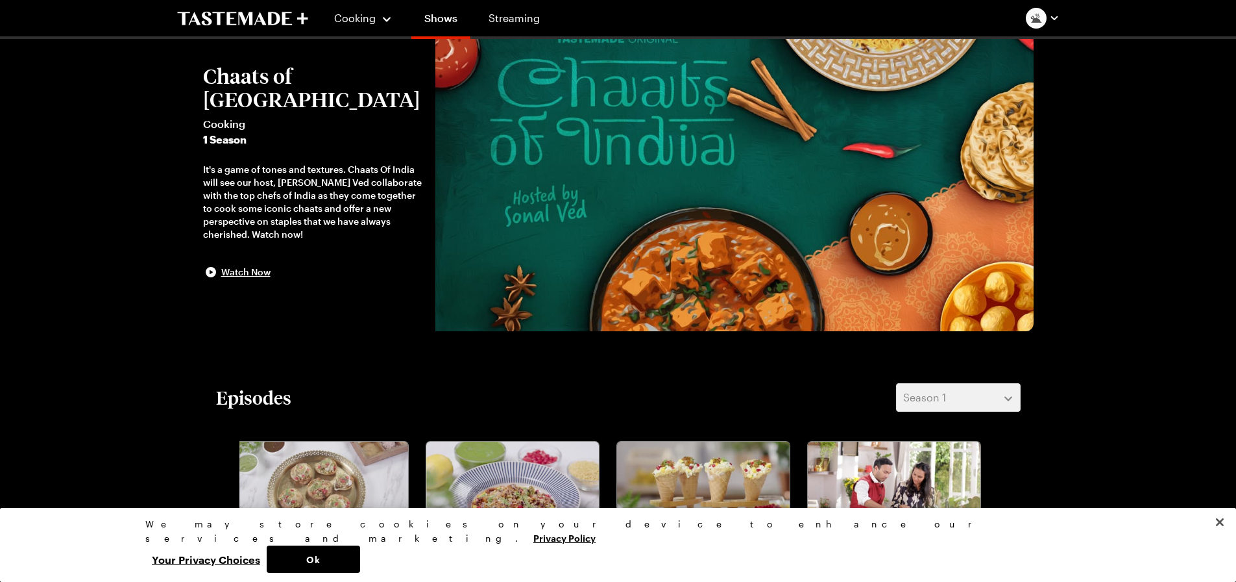
scroll to position [0, 0]
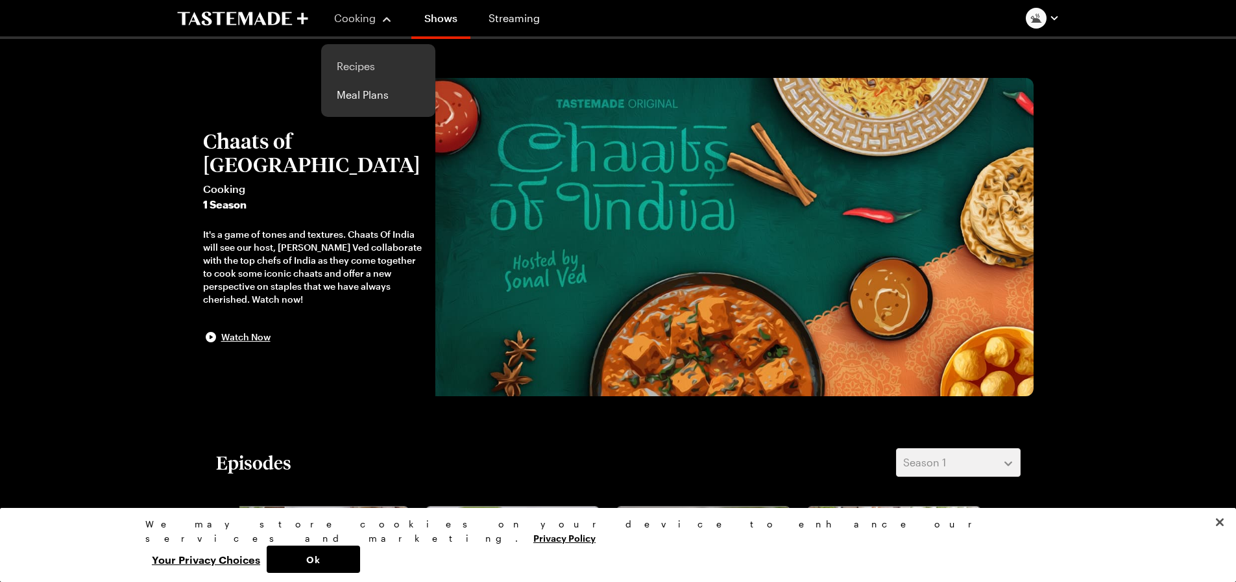
click at [360, 69] on link "Recipes" at bounding box center [378, 66] width 99 height 29
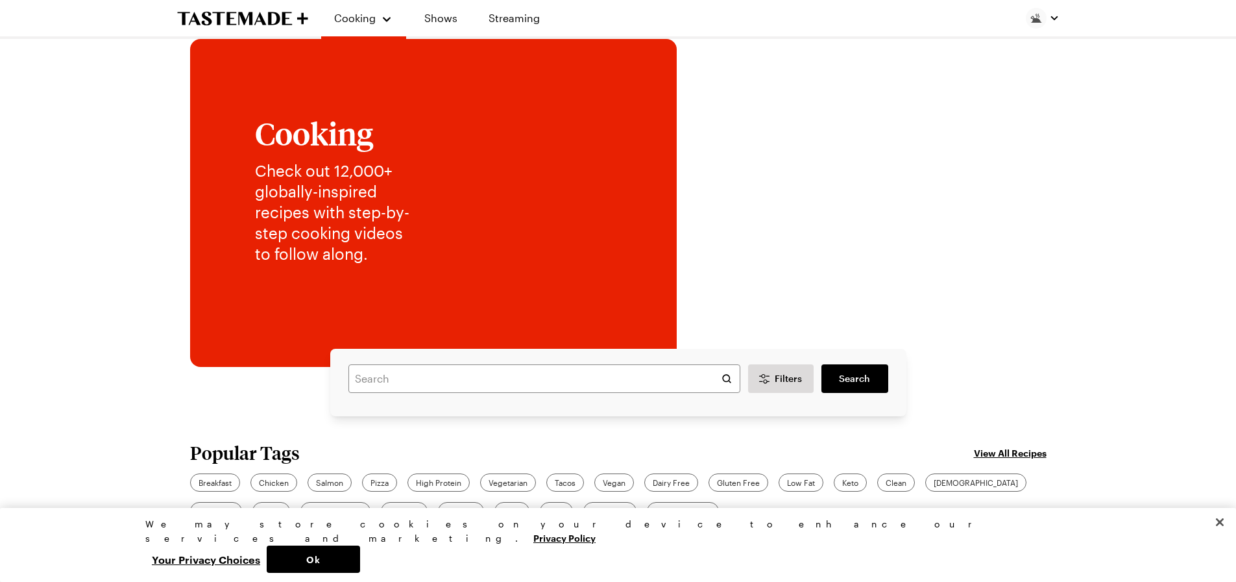
scroll to position [260, 0]
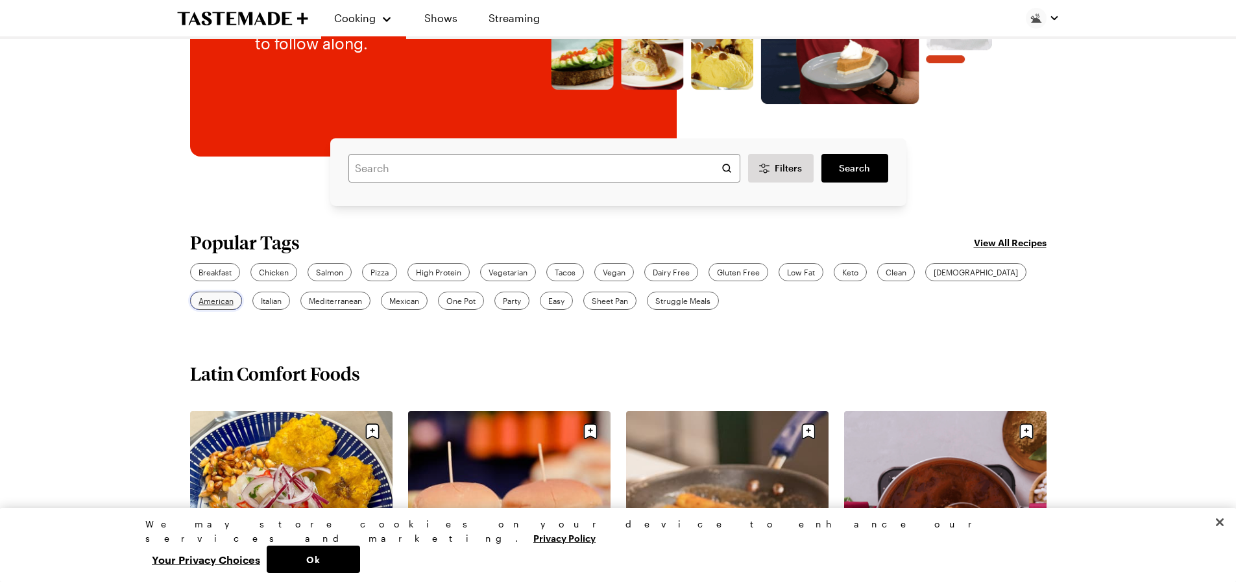
click at [234, 295] on span "American" at bounding box center [216, 301] width 35 height 12
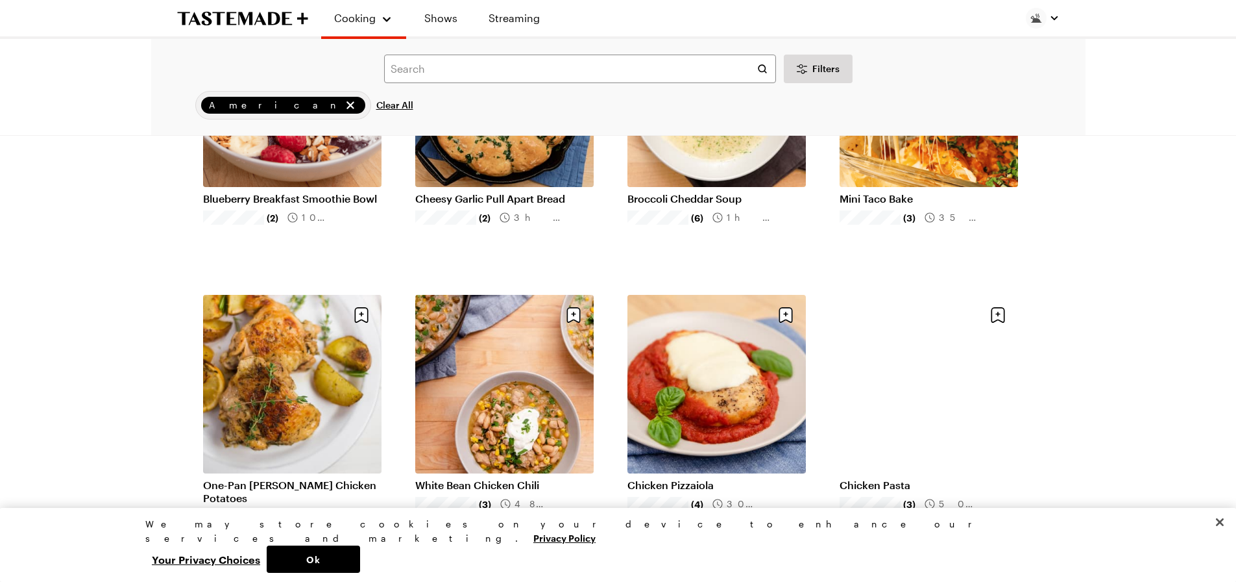
scroll to position [1428, 0]
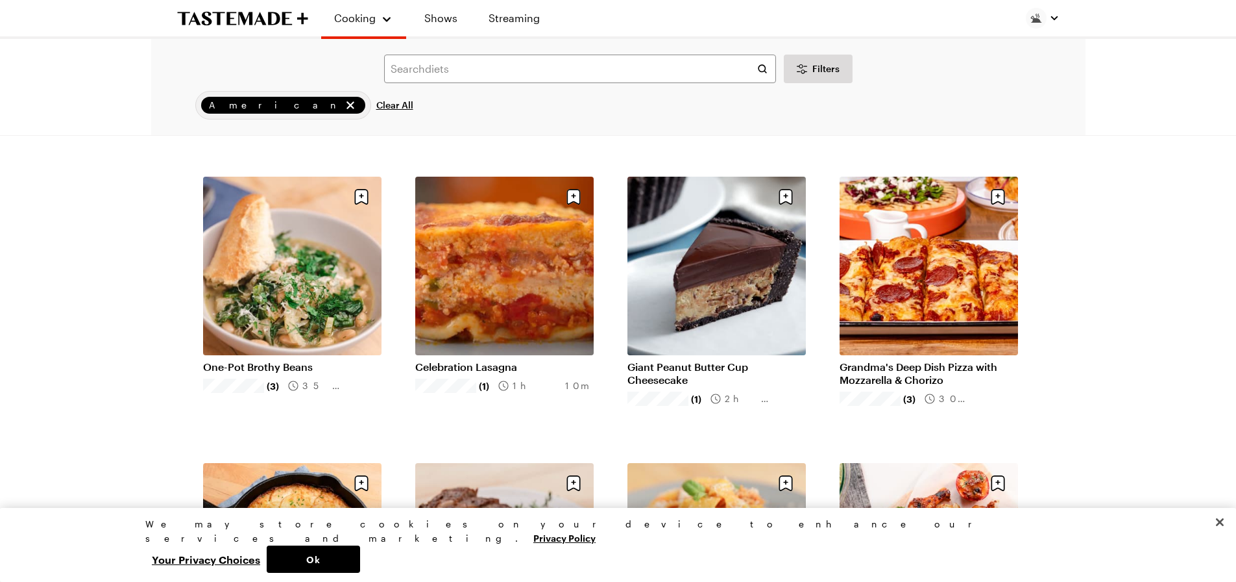
scroll to position [2921, 0]
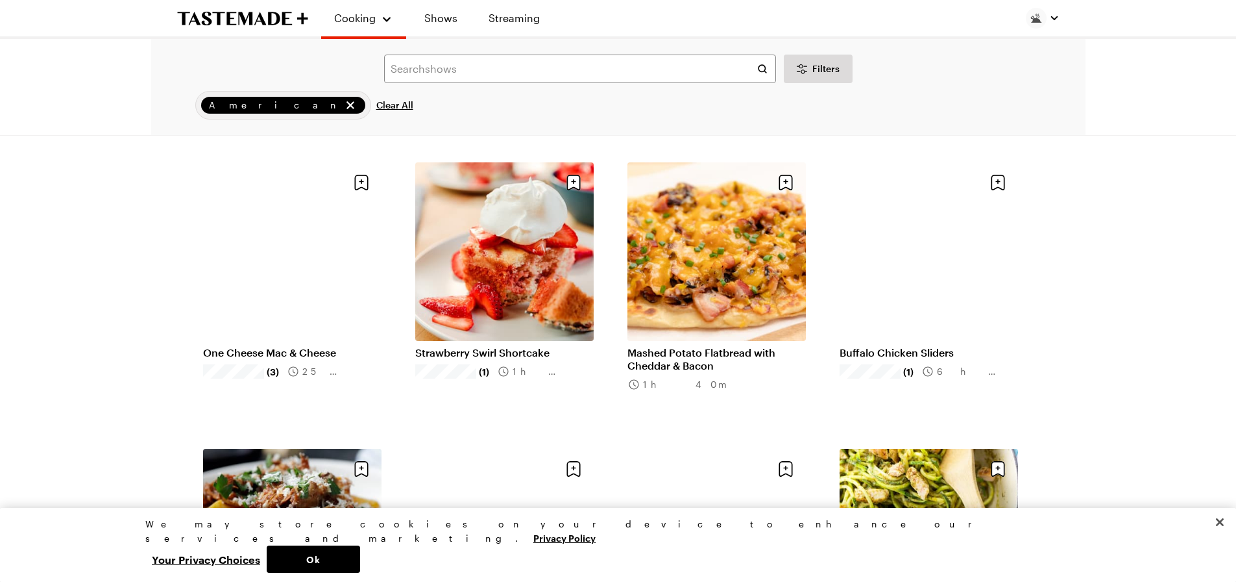
scroll to position [4673, 0]
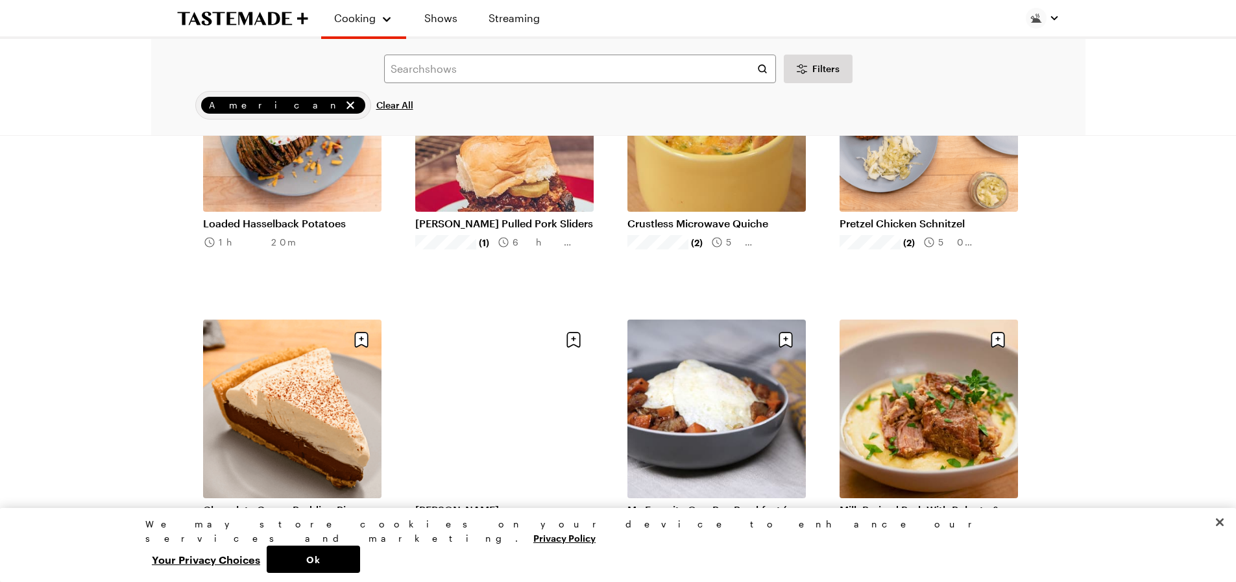
scroll to position [6556, 0]
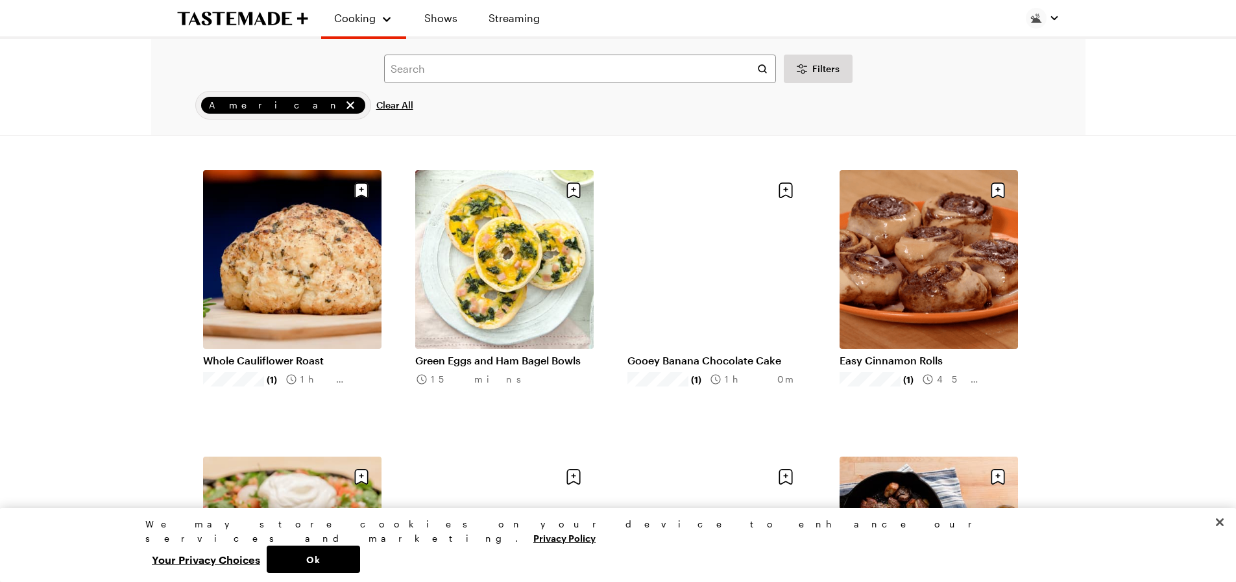
scroll to position [8048, 0]
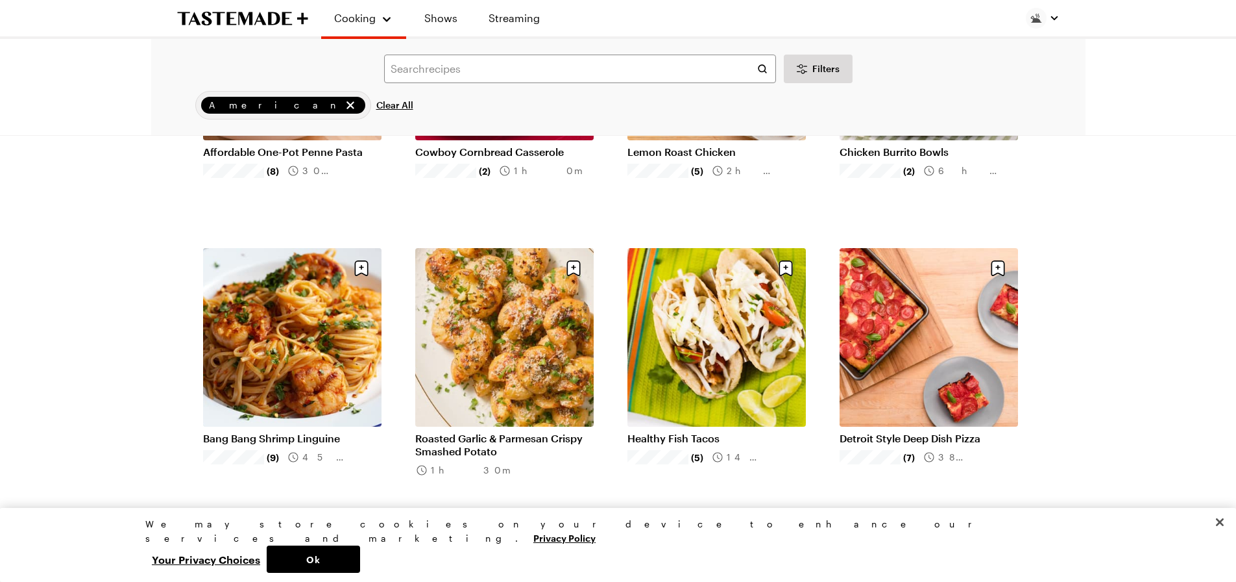
scroll to position [43, 0]
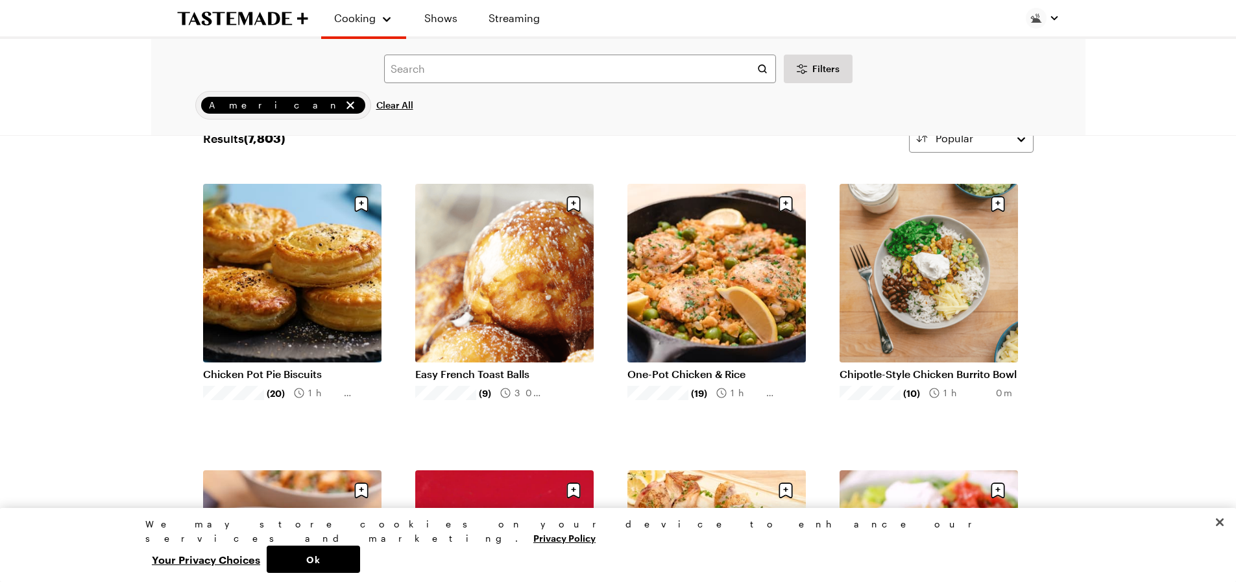
drag, startPoint x: 541, startPoint y: 51, endPoint x: 541, endPoint y: 66, distance: 14.9
click at [541, 53] on div "Search ingredients Filters American Clear All Search" at bounding box center [618, 87] width 935 height 96
click at [541, 66] on input "text" at bounding box center [580, 69] width 392 height 29
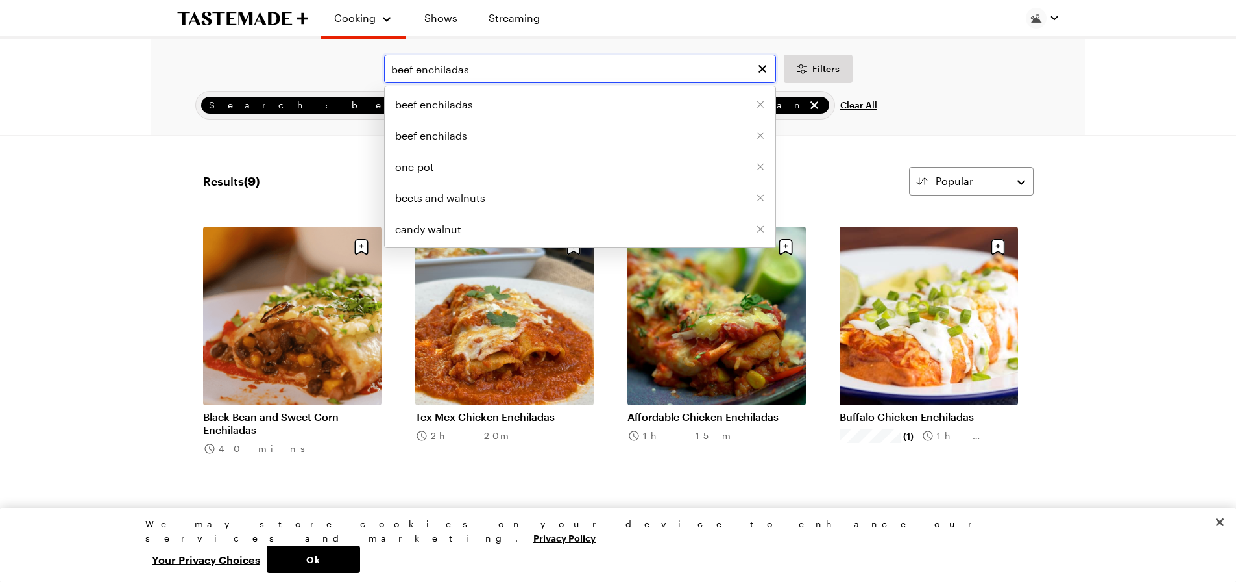
type input "beef enchiladas"
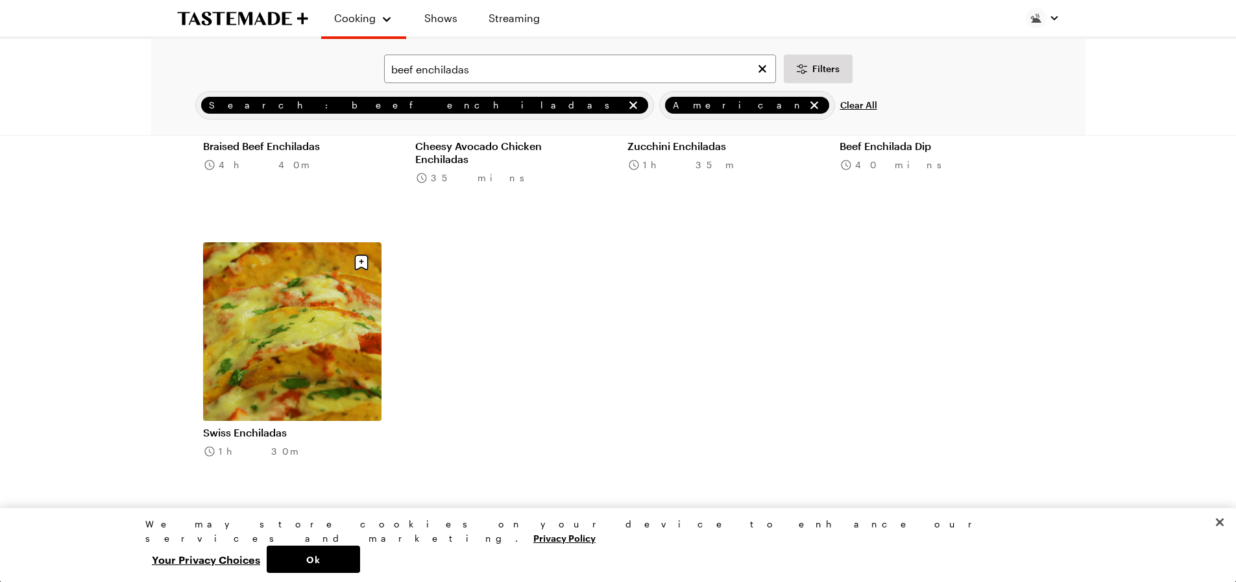
scroll to position [584, 0]
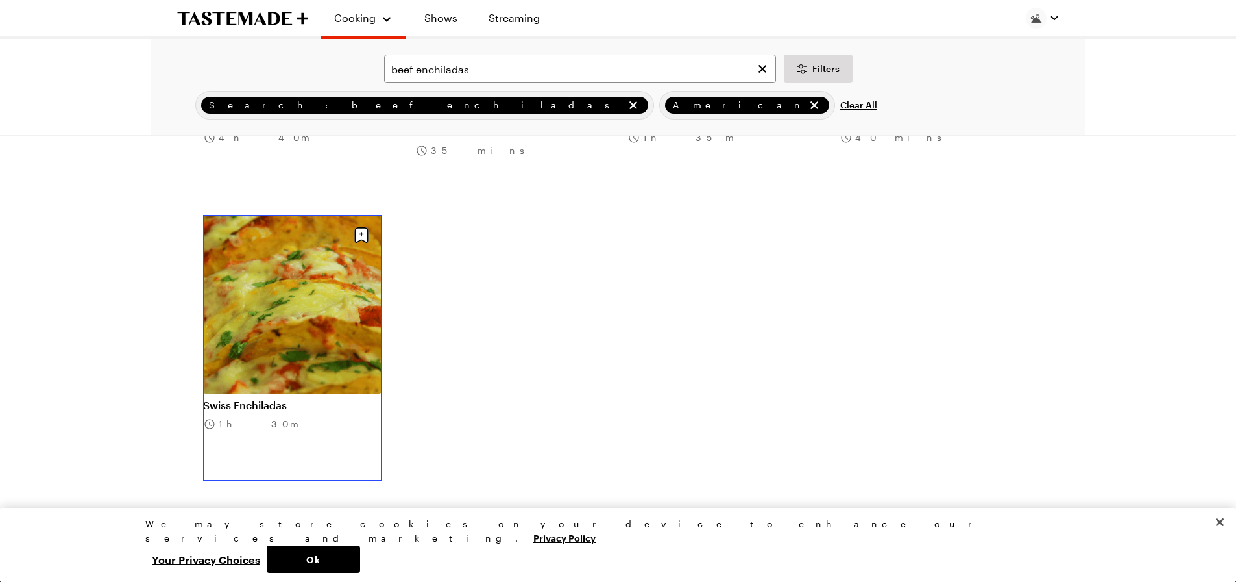
click at [366, 399] on link "Swiss Enchiladas" at bounding box center [292, 405] width 178 height 13
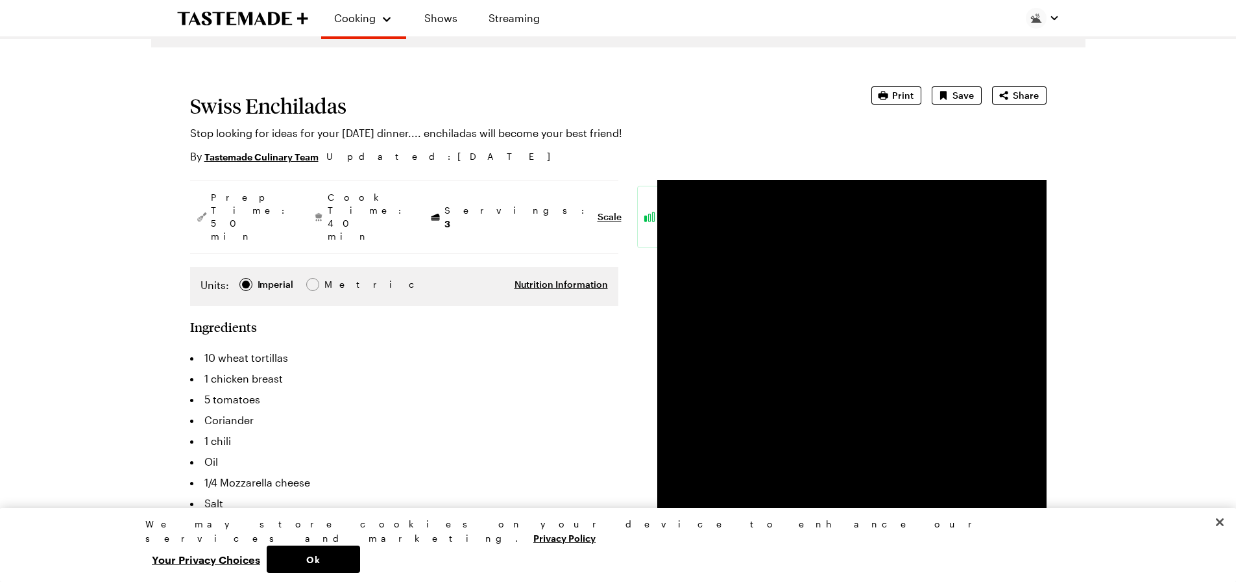
type textarea "x"
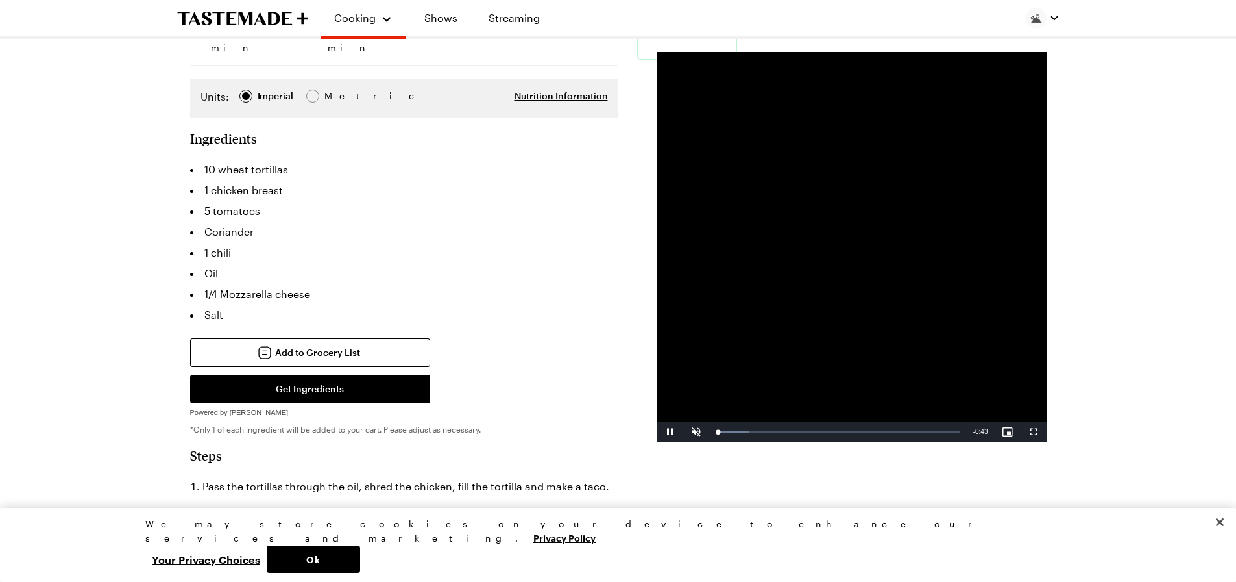
scroll to position [260, 0]
